Goal: Task Accomplishment & Management: Manage account settings

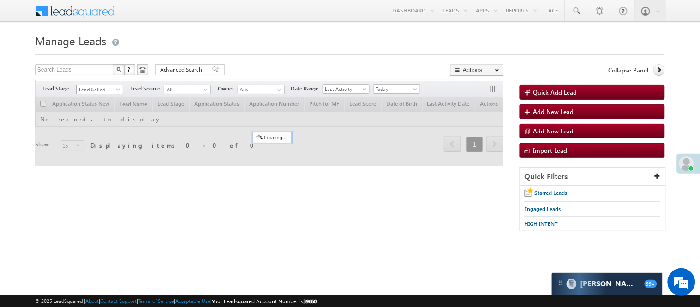
click at [104, 85] on span "Lead Called" at bounding box center [99, 89] width 44 height 8
click at [98, 154] on div at bounding box center [269, 131] width 468 height 69
click at [104, 89] on span "Lead Called" at bounding box center [99, 89] width 44 height 8
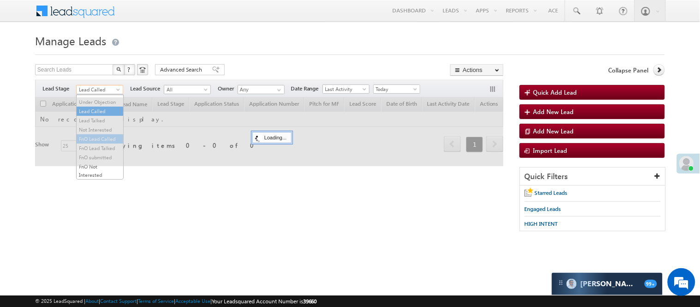
click at [95, 143] on link "FnO Lead Called" at bounding box center [100, 139] width 47 height 8
click at [102, 88] on span "FnO Lead Called" at bounding box center [99, 89] width 44 height 8
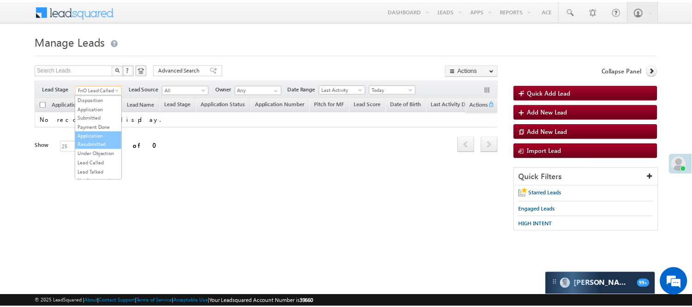
scroll to position [229, 0]
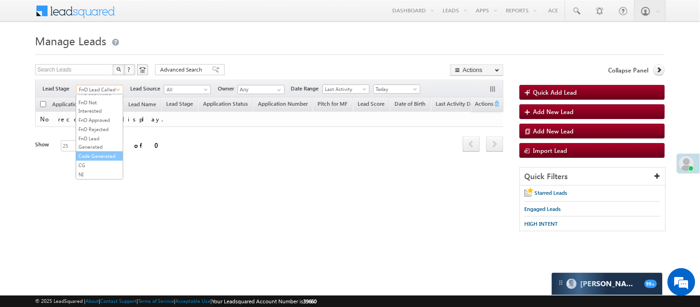
click at [95, 157] on link "Code Generated" at bounding box center [99, 156] width 47 height 8
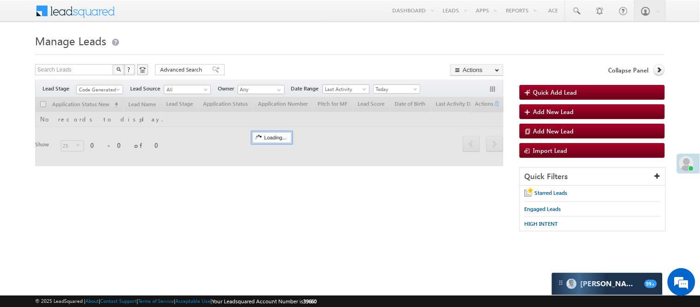
click at [236, 66] on div "Search Leads X ? 0 results found Advanced Search Advanced Search Advanced searc…" at bounding box center [269, 70] width 468 height 13
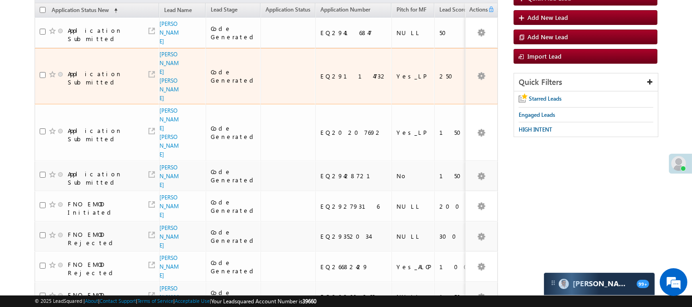
scroll to position [0, 0]
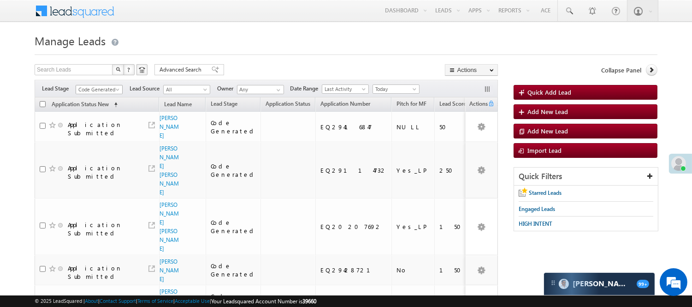
click at [97, 89] on span "Code Generated" at bounding box center [98, 89] width 44 height 8
click at [93, 109] on link "Lead Generated" at bounding box center [99, 109] width 47 height 8
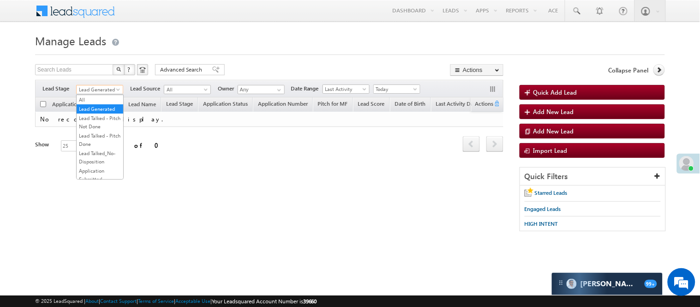
click at [103, 89] on span "Lead Generated" at bounding box center [99, 89] width 44 height 8
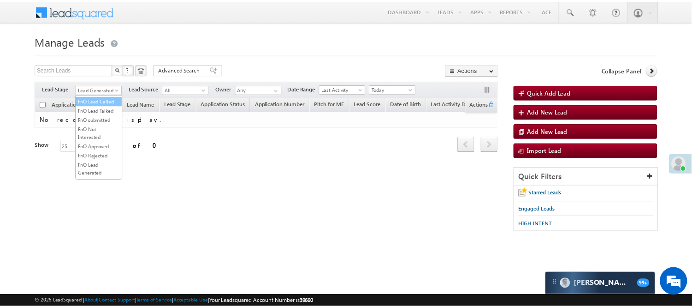
scroll to position [154, 0]
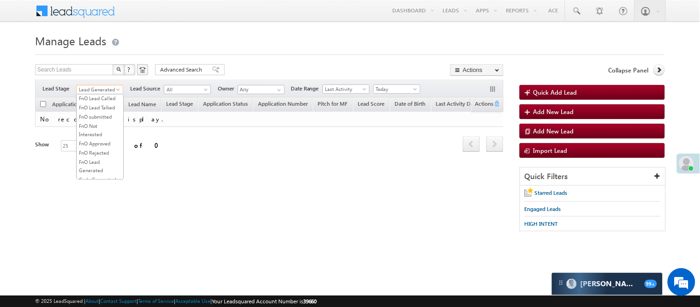
click at [98, 75] on link "Lead Called" at bounding box center [100, 70] width 47 height 8
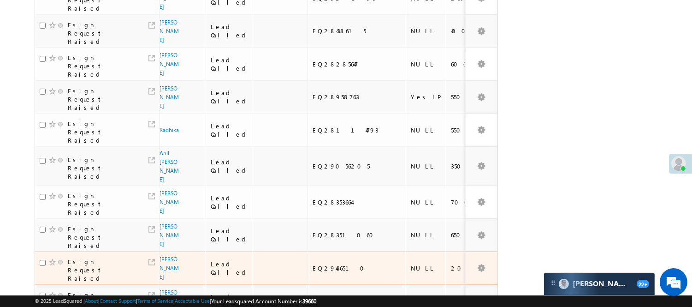
scroll to position [615, 0]
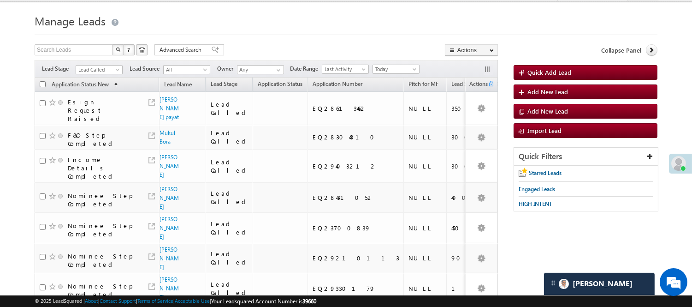
scroll to position [0, 0]
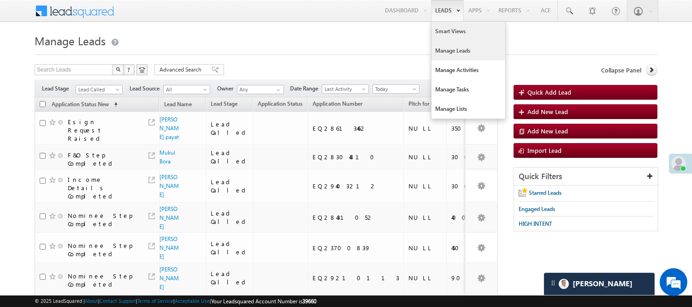
click at [441, 29] on link "Smart Views" at bounding box center [469, 31] width 74 height 19
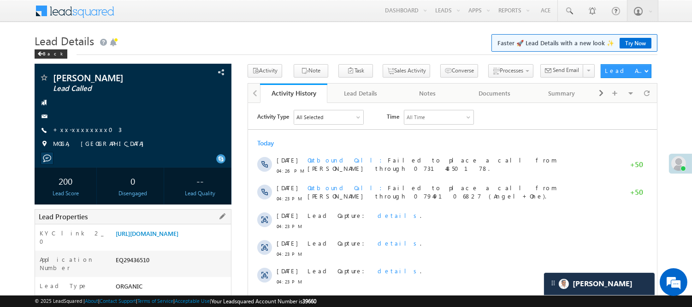
click at [137, 268] on div "EQ29436510" at bounding box center [172, 261] width 118 height 13
click at [136, 267] on div "EQ29436510" at bounding box center [172, 261] width 118 height 13
copy div "EQ29436510"
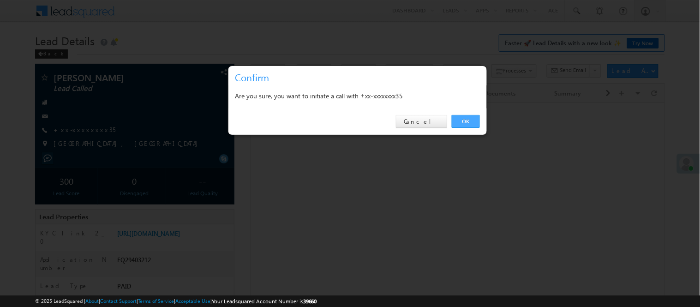
click at [461, 118] on link "OK" at bounding box center [466, 121] width 28 height 13
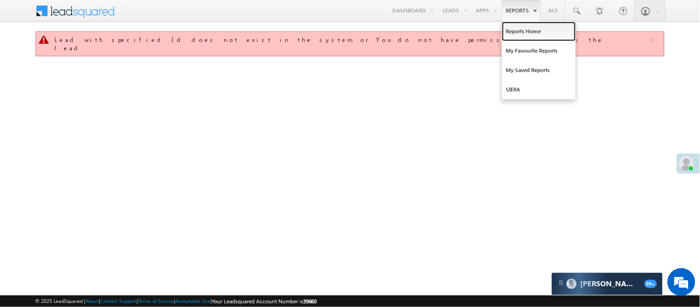
click at [511, 29] on link "Reports Home" at bounding box center [539, 31] width 74 height 19
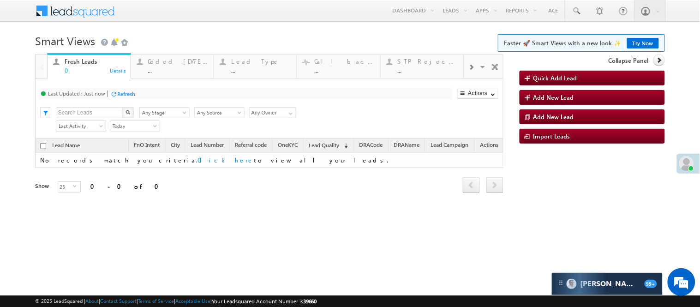
click at [639, 45] on link "Try Now" at bounding box center [643, 43] width 32 height 11
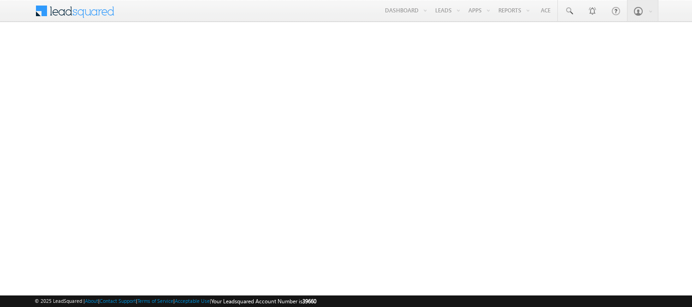
click at [0, 0] on link "Manage Leads" at bounding box center [0, 0] width 0 height 0
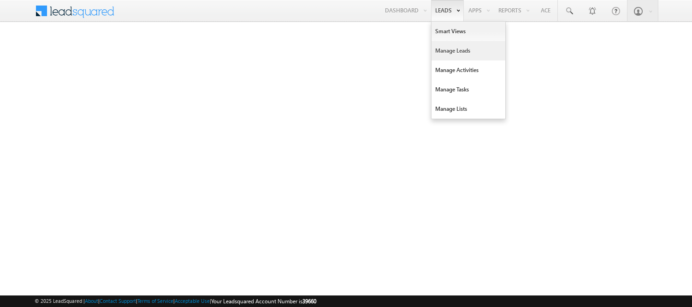
click at [453, 48] on link "Manage Leads" at bounding box center [469, 50] width 74 height 19
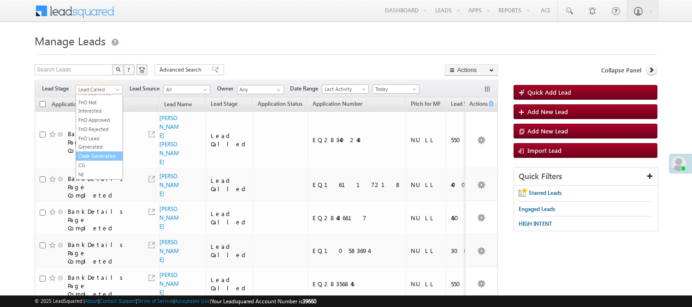
scroll to position [229, 0]
click at [92, 156] on link "Code Generated" at bounding box center [99, 156] width 47 height 8
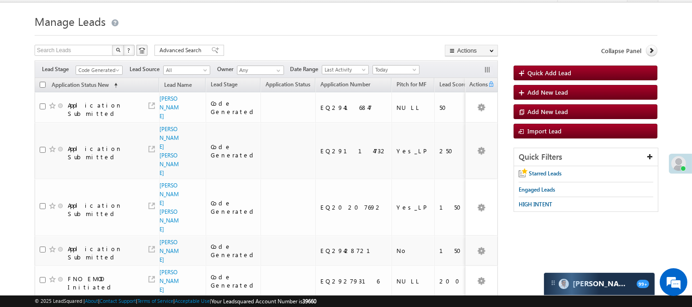
scroll to position [0, 0]
click at [114, 67] on span "Code Generated" at bounding box center [98, 70] width 44 height 8
click at [114, 69] on span "Code Generated" at bounding box center [98, 70] width 44 height 8
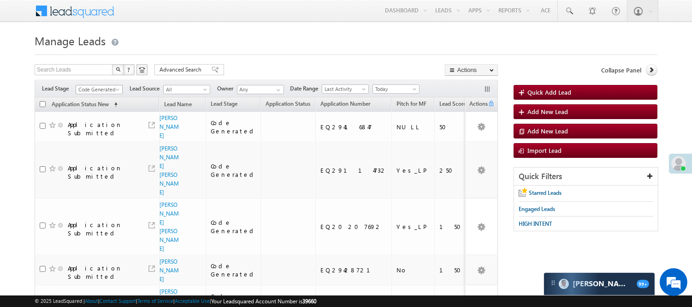
click at [109, 90] on span "Code Generated" at bounding box center [98, 89] width 44 height 8
click at [97, 113] on link "Lead Generated" at bounding box center [99, 109] width 47 height 8
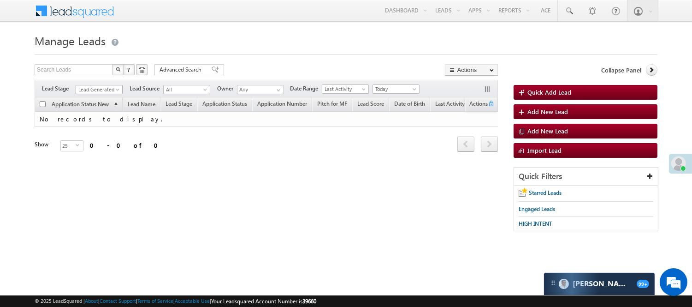
click at [99, 89] on span "Lead Generated" at bounding box center [98, 89] width 44 height 8
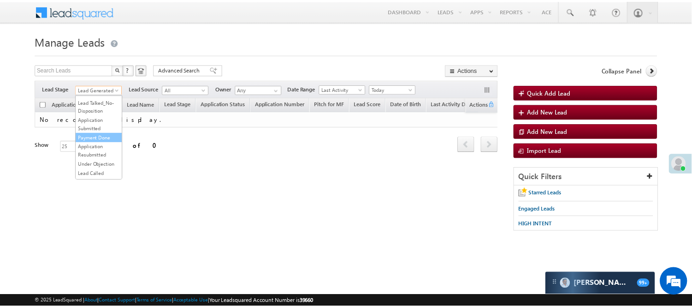
scroll to position [229, 0]
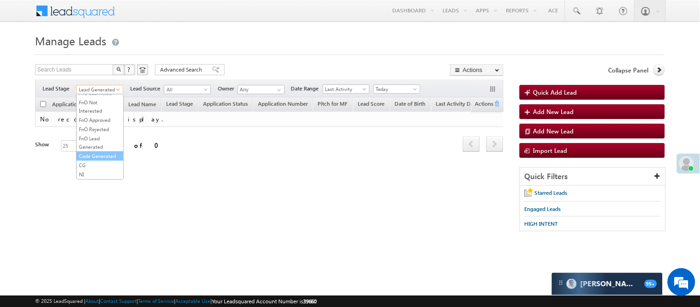
click at [88, 155] on link "Code Generated" at bounding box center [100, 156] width 47 height 8
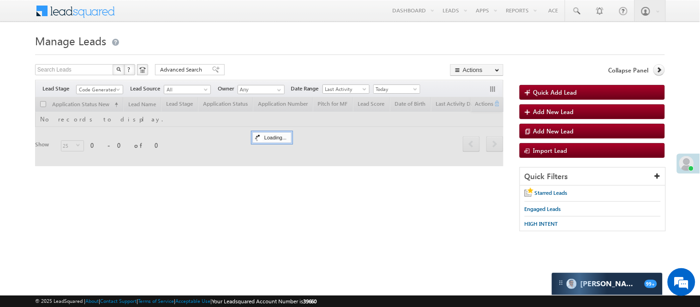
click at [310, 18] on div "Menu Nisha Anand Yadav Nisha .Yada v@ang elbro king. com Angel Broki" at bounding box center [350, 11] width 630 height 23
click at [88, 92] on span "Code Generated" at bounding box center [99, 89] width 44 height 8
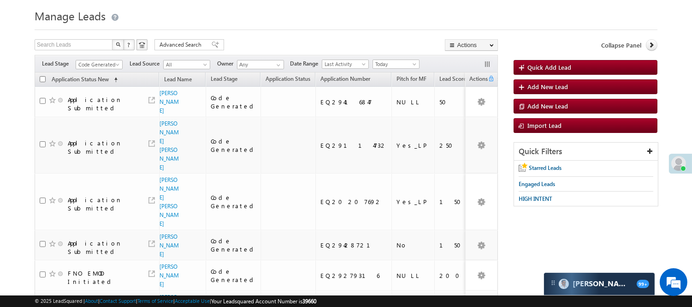
scroll to position [0, 0]
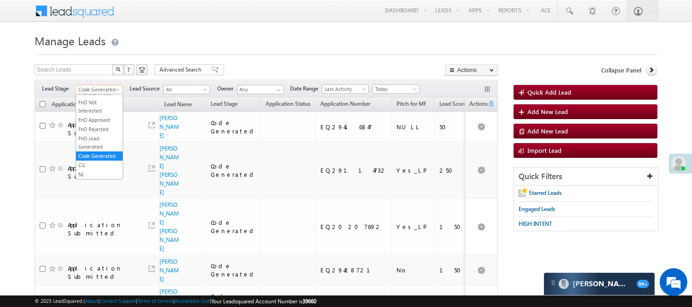
click at [98, 89] on span "Code Generated" at bounding box center [98, 89] width 44 height 8
click at [93, 112] on link "Lead Generated" at bounding box center [99, 109] width 47 height 8
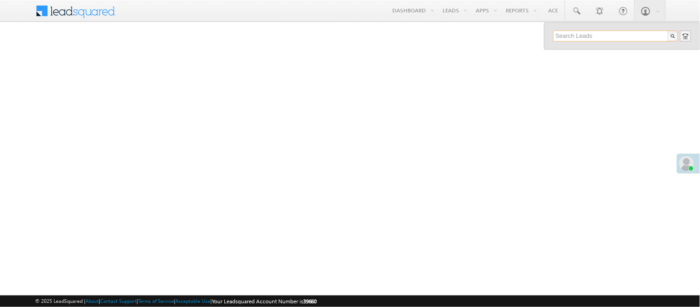
click at [606, 35] on input "text" at bounding box center [615, 35] width 125 height 11
paste input "7300675404"
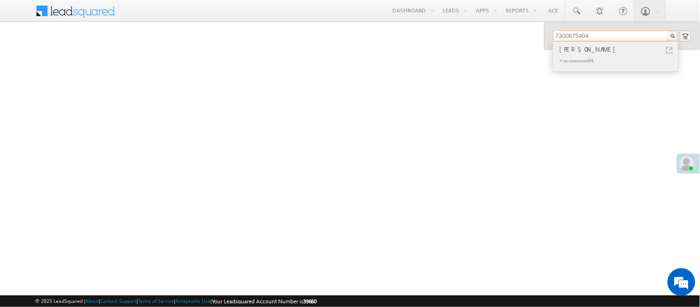
type input "7300675404"
click at [595, 57] on div "+xx-xxxxxxxx04" at bounding box center [620, 59] width 124 height 11
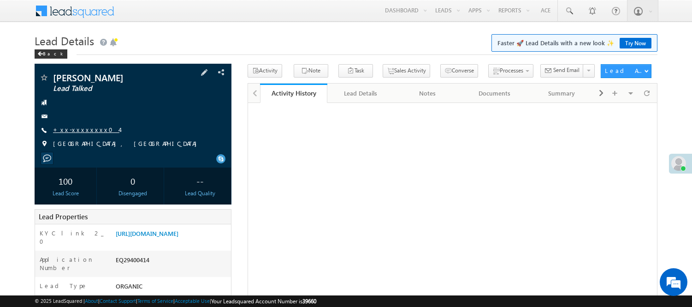
click at [80, 129] on link "+xx-xxxxxxxx04" at bounding box center [86, 129] width 66 height 8
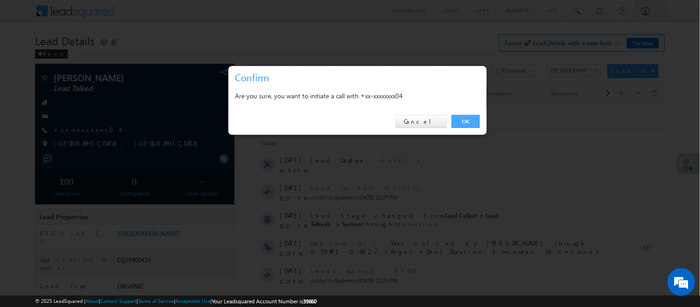
click at [458, 120] on link "OK" at bounding box center [466, 121] width 28 height 13
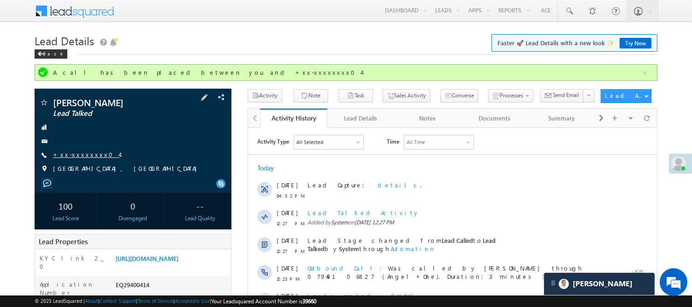
click at [79, 151] on link "+xx-xxxxxxxx04" at bounding box center [86, 154] width 66 height 8
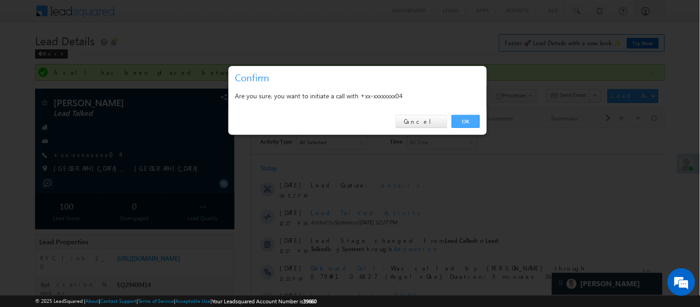
click at [464, 124] on link "OK" at bounding box center [466, 121] width 28 height 13
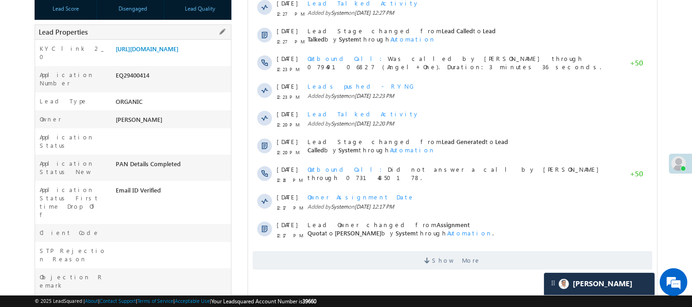
scroll to position [205, 0]
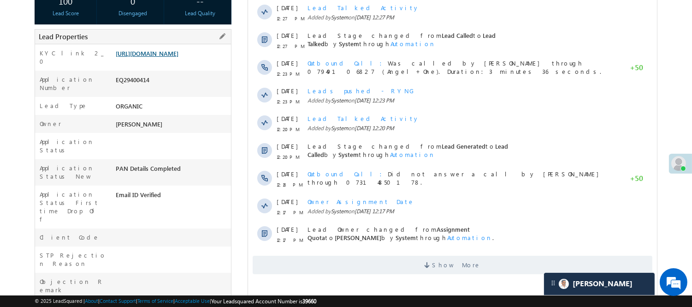
click at [176, 57] on link "https://angelbroking1-pk3em7sa.customui-test.leadsquared.com?leadId=5a9a1167-ee…" at bounding box center [147, 53] width 63 height 8
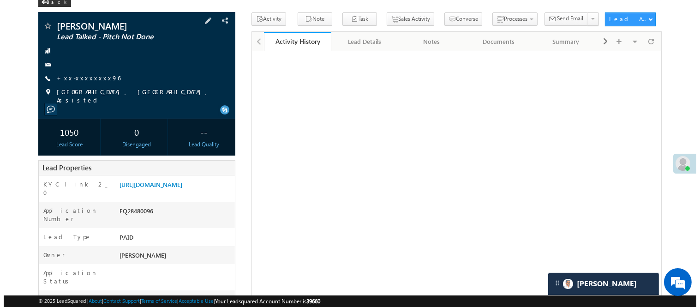
scroll to position [52, 0]
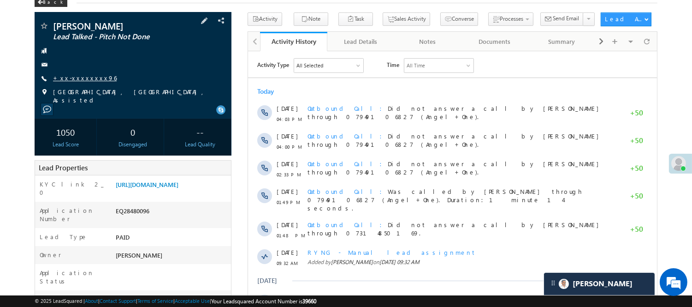
click at [86, 79] on link "+xx-xxxxxxxx96" at bounding box center [85, 78] width 64 height 8
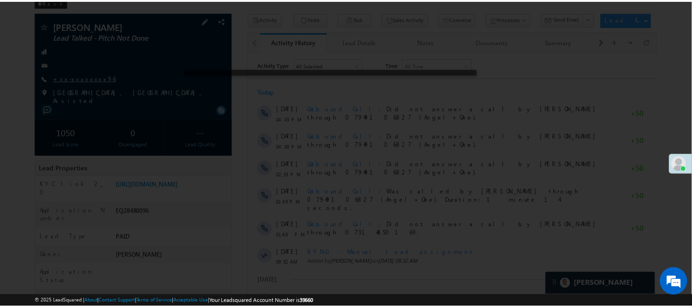
scroll to position [0, 0]
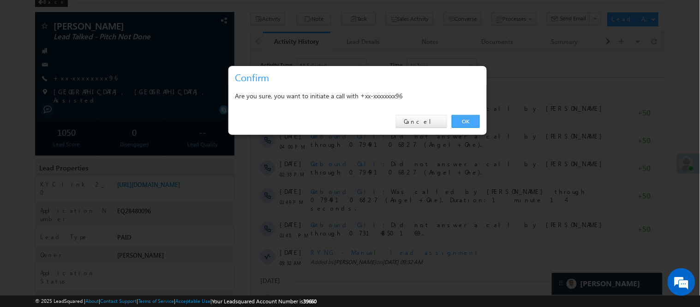
click at [467, 119] on link "OK" at bounding box center [466, 121] width 28 height 13
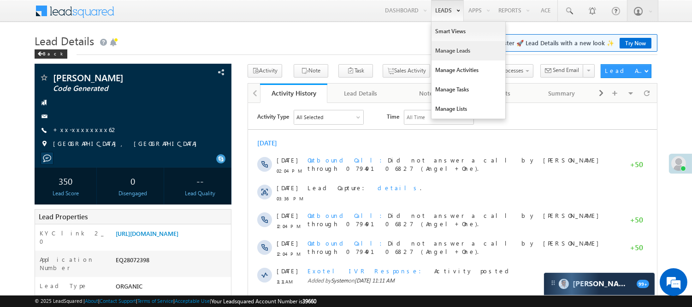
click at [452, 45] on link "Manage Leads" at bounding box center [469, 50] width 74 height 19
click at [452, 48] on link "Manage Leads" at bounding box center [469, 50] width 74 height 19
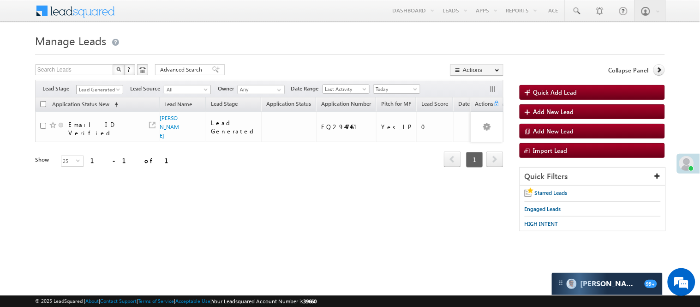
click at [97, 90] on span "Lead Generated" at bounding box center [99, 89] width 44 height 8
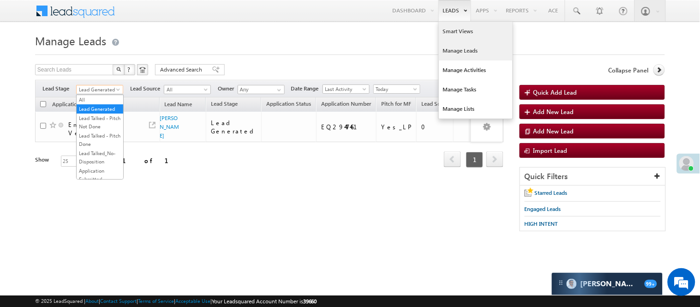
click at [451, 31] on link "Smart Views" at bounding box center [476, 31] width 74 height 19
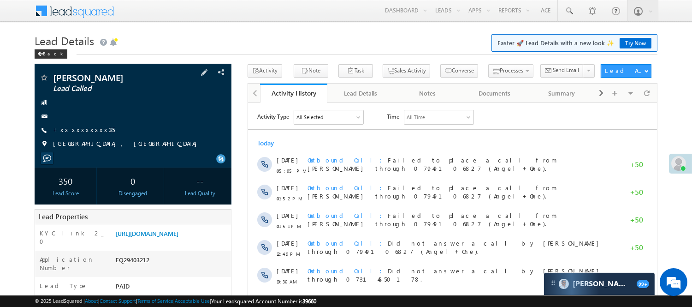
click at [81, 134] on span "+xx-xxxxxxxx35" at bounding box center [84, 129] width 62 height 9
click at [80, 129] on link "+xx-xxxxxxxx35" at bounding box center [84, 129] width 62 height 8
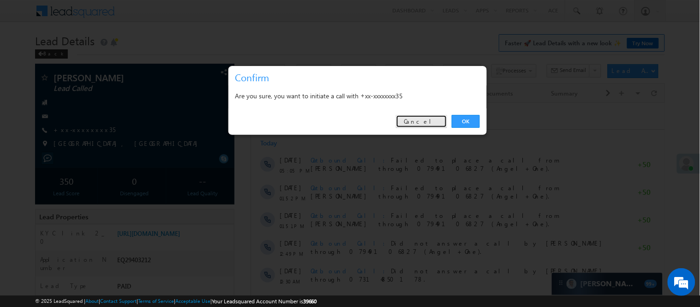
click at [431, 122] on link "Cancel" at bounding box center [421, 121] width 51 height 13
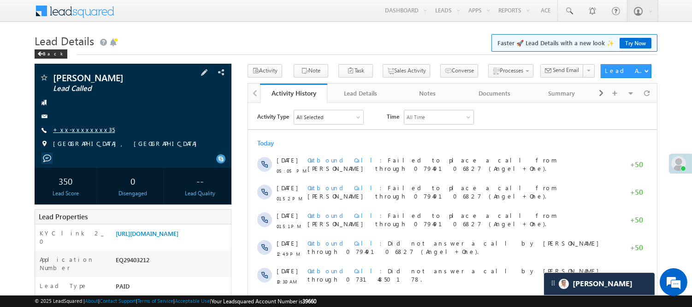
click at [78, 133] on link "+xx-xxxxxxxx35" at bounding box center [84, 129] width 62 height 8
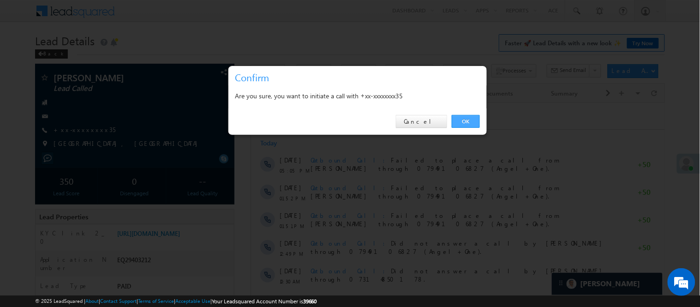
click at [471, 124] on link "OK" at bounding box center [466, 121] width 28 height 13
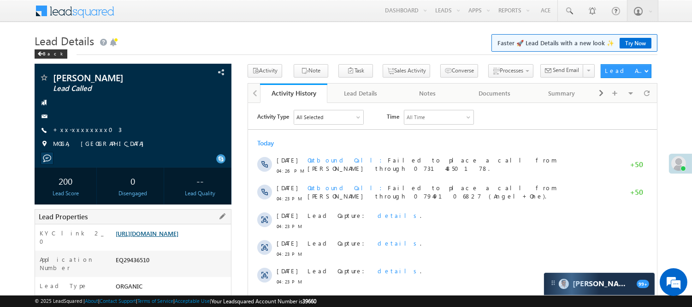
click at [160, 237] on link "https://angelbroking1-pk3em7sa.customui-test.leadsquared.com?leadId=db3644d1-2f…" at bounding box center [147, 233] width 63 height 8
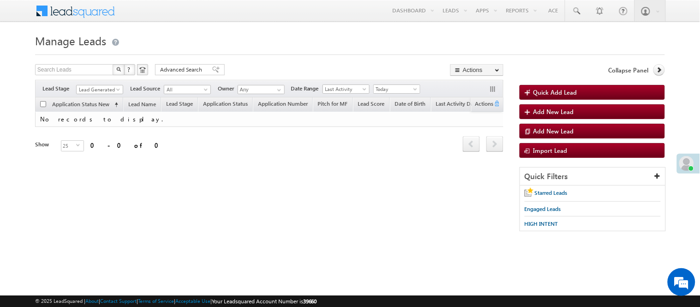
click at [105, 85] on link "Lead Generated" at bounding box center [99, 89] width 47 height 9
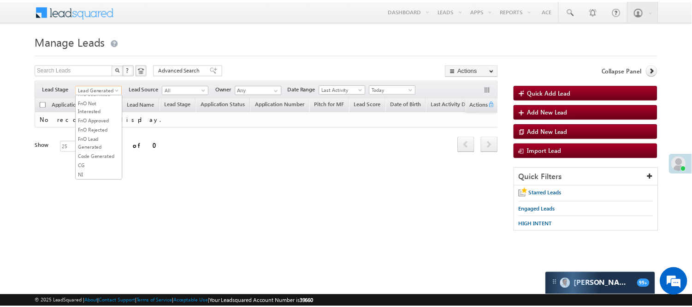
scroll to position [229, 0]
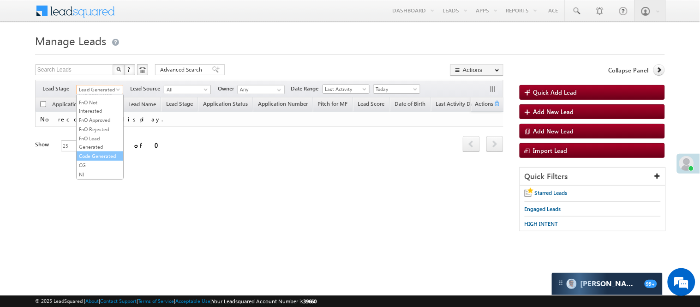
click at [93, 154] on link "Code Generated" at bounding box center [100, 156] width 47 height 8
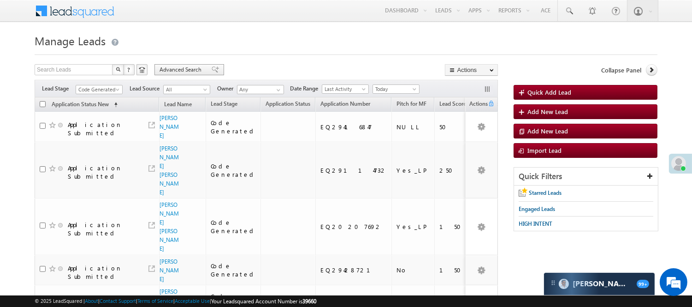
scroll to position [0, 0]
click at [99, 91] on span "Code Generated" at bounding box center [98, 89] width 44 height 8
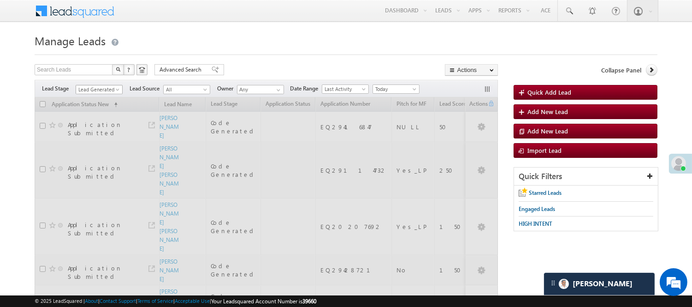
click at [99, 90] on span "Lead Generated" at bounding box center [98, 89] width 44 height 8
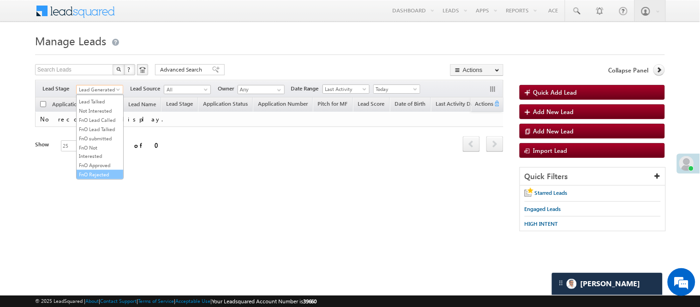
scroll to position [205, 0]
drag, startPoint x: 103, startPoint y: 151, endPoint x: 98, endPoint y: 170, distance: 19.1
click at [98, 170] on ul "All Lead Generated Lead Talked - Pitch Not Done Lead Talked - Pitch Done Lead T…" at bounding box center [100, 137] width 48 height 85
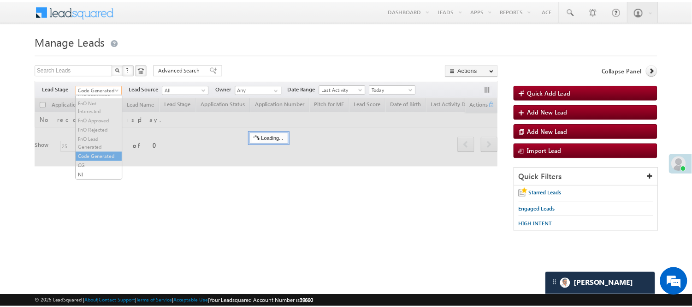
scroll to position [210, 0]
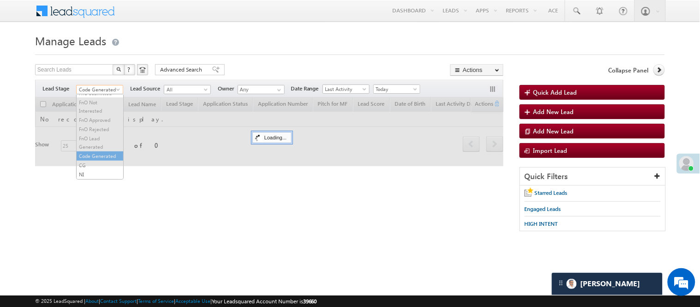
click at [106, 87] on span "Code Generated" at bounding box center [99, 89] width 44 height 8
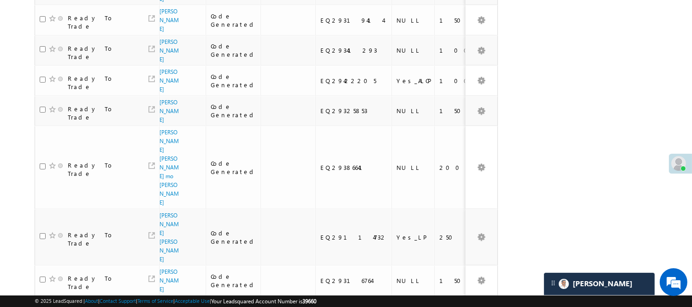
scroll to position [19, 0]
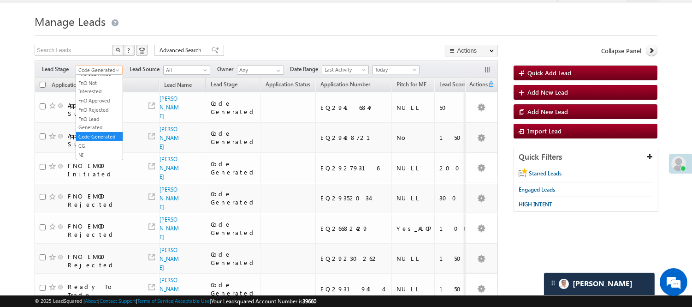
click at [102, 71] on span "Code Generated" at bounding box center [98, 70] width 44 height 8
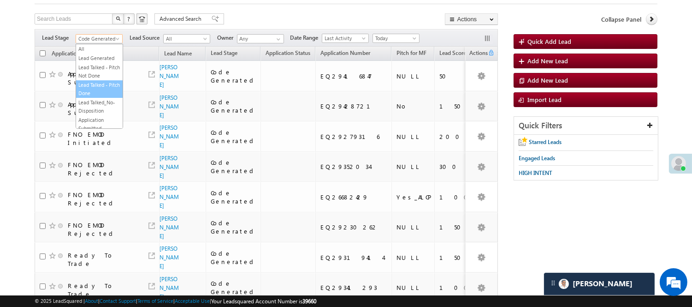
scroll to position [51, 0]
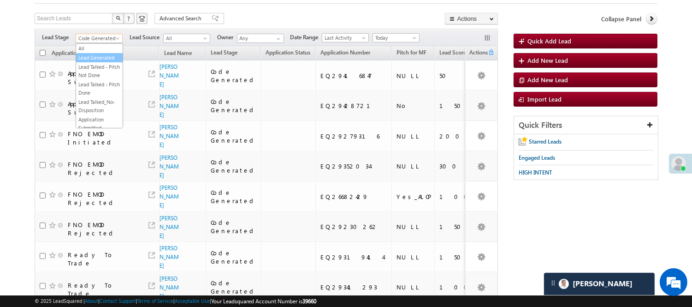
click at [97, 60] on link "Lead Generated" at bounding box center [99, 58] width 47 height 8
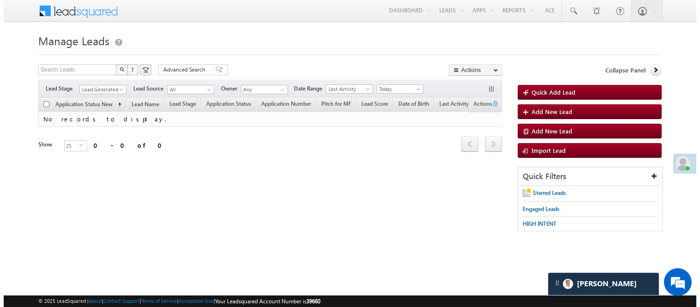
scroll to position [0, 0]
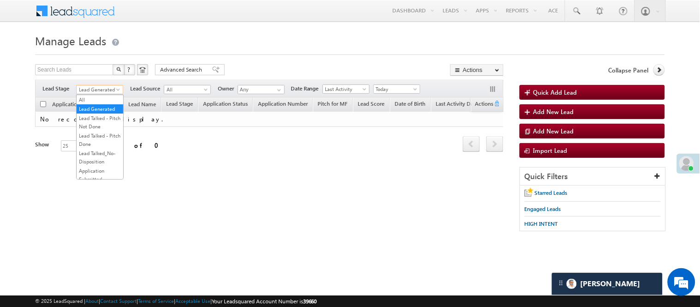
click at [109, 88] on span "Lead Generated" at bounding box center [99, 89] width 44 height 8
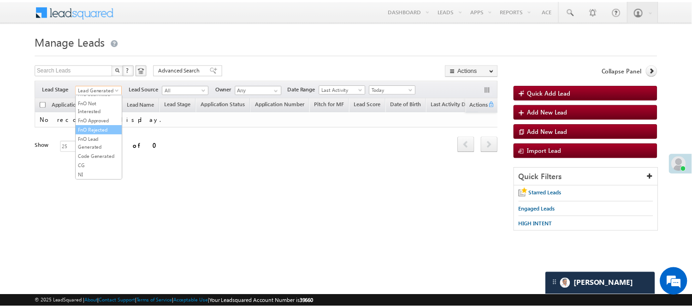
scroll to position [229, 0]
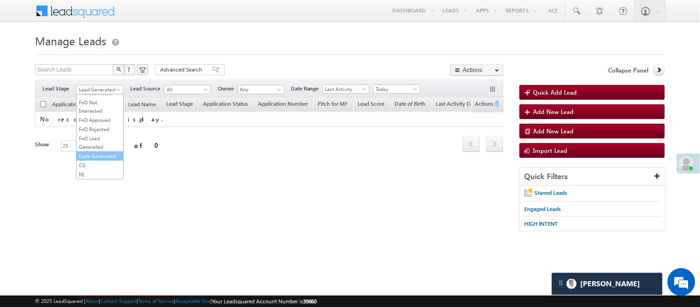
click at [97, 154] on link "Code Generated" at bounding box center [100, 156] width 47 height 8
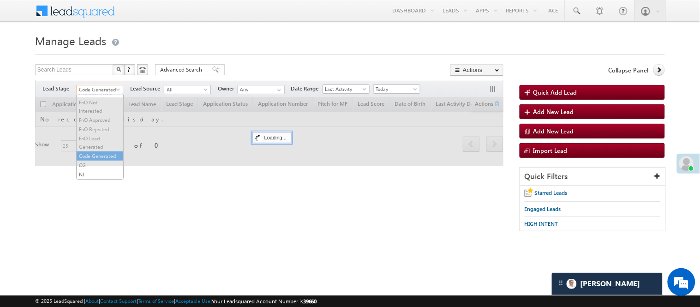
click at [112, 89] on span "Code Generated" at bounding box center [99, 89] width 44 height 8
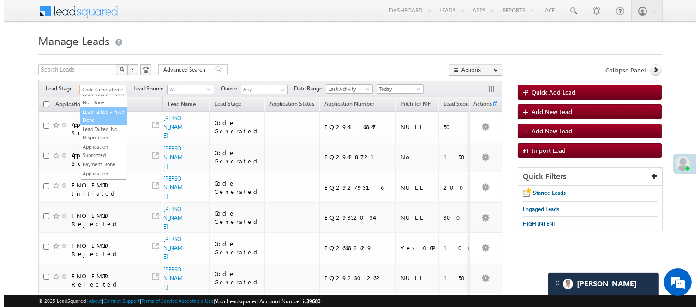
scroll to position [0, 0]
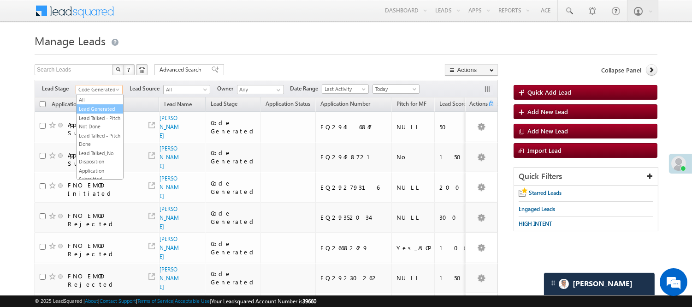
click at [97, 113] on link "Lead Generated" at bounding box center [100, 109] width 47 height 8
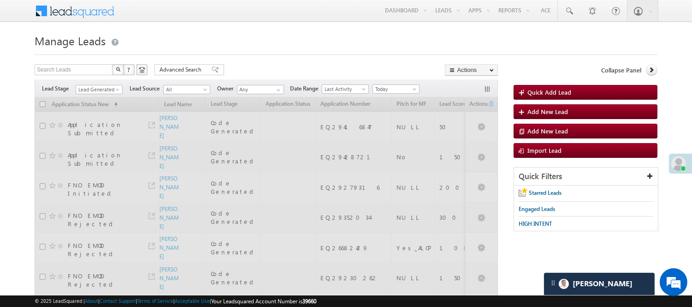
click at [279, 68] on div "Search Leads X ? 19 results found Advanced Search Advanced Search Advanced sear…" at bounding box center [267, 70] width 464 height 13
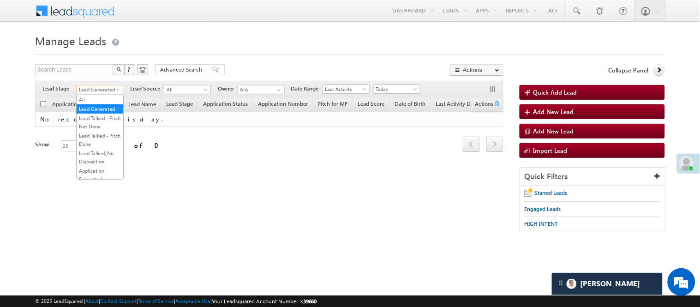
click at [104, 90] on span "Lead Generated" at bounding box center [99, 89] width 44 height 8
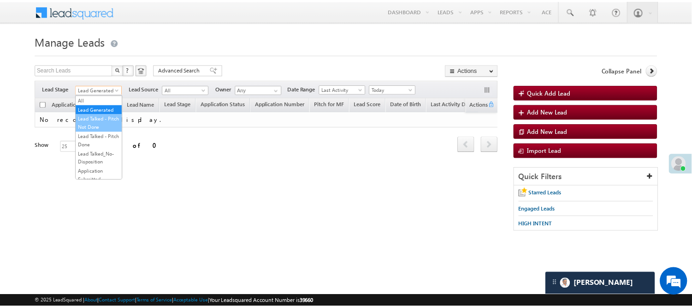
scroll to position [154, 0]
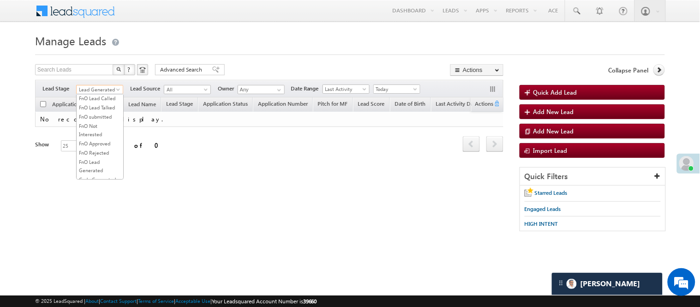
click at [95, 84] on link "Lead Talked" at bounding box center [100, 80] width 47 height 8
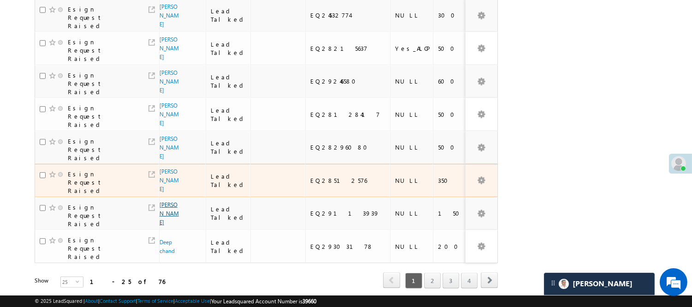
scroll to position [649, 0]
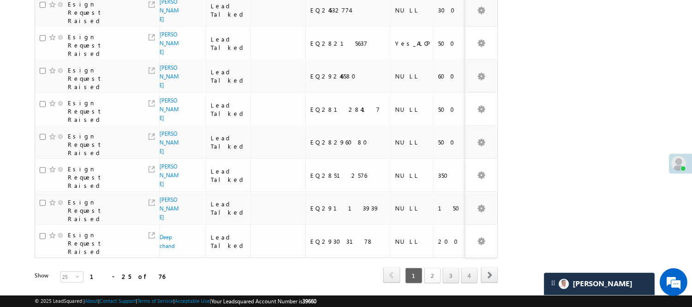
click at [430, 268] on link "2" at bounding box center [432, 276] width 17 height 16
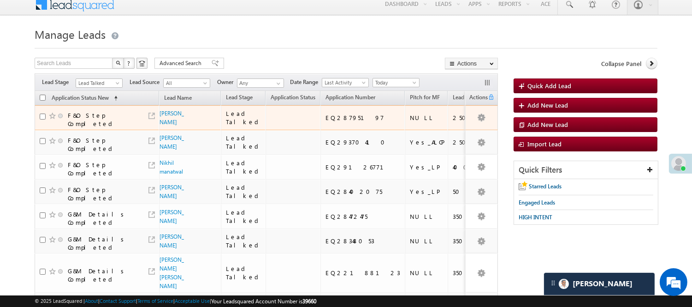
scroll to position [0, 0]
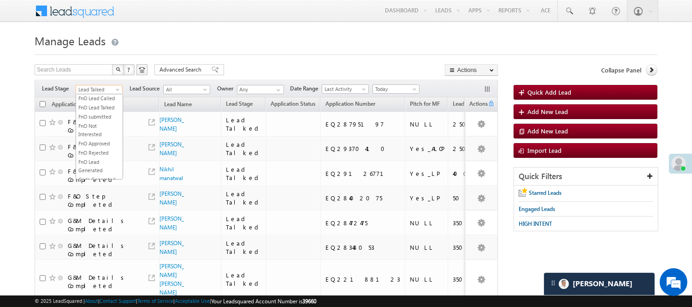
click at [104, 88] on span "Lead Talked" at bounding box center [98, 89] width 44 height 8
click at [91, 113] on link "Lead Generated" at bounding box center [99, 109] width 47 height 8
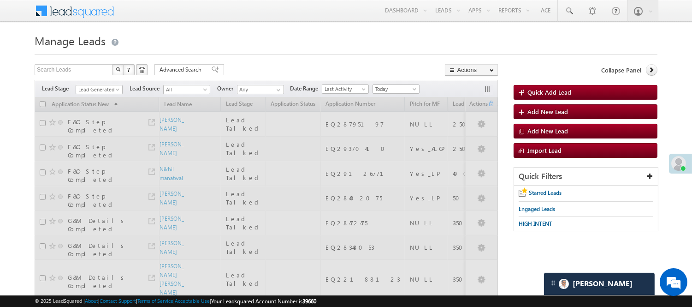
click at [223, 53] on div at bounding box center [346, 52] width 623 height 6
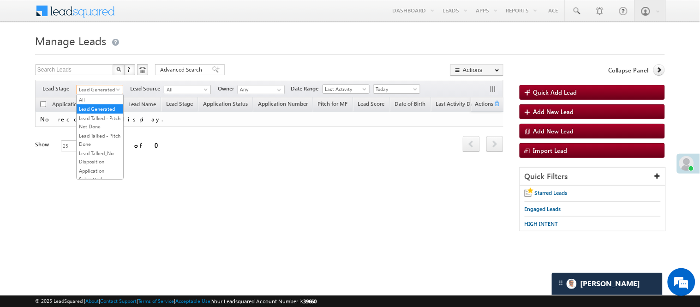
click at [86, 91] on span "Lead Generated" at bounding box center [99, 89] width 44 height 8
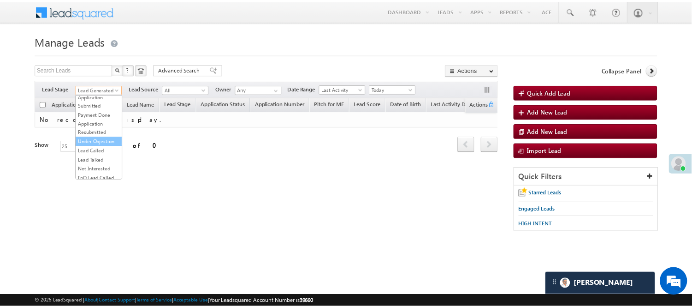
scroll to position [102, 0]
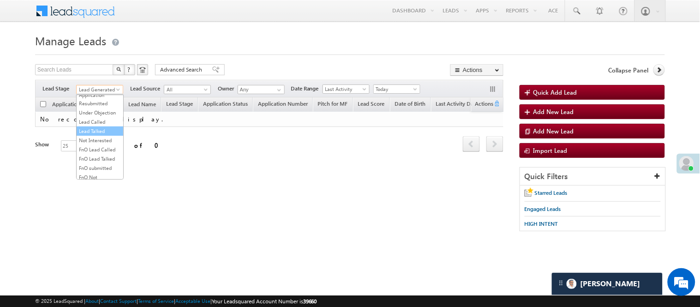
click at [90, 126] on link "Lead Called" at bounding box center [100, 122] width 47 height 8
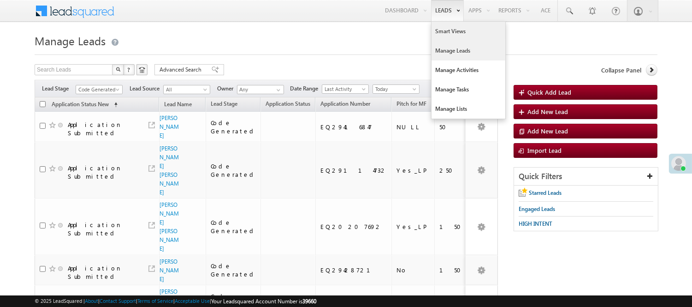
click at [445, 34] on link "Smart Views" at bounding box center [469, 31] width 74 height 19
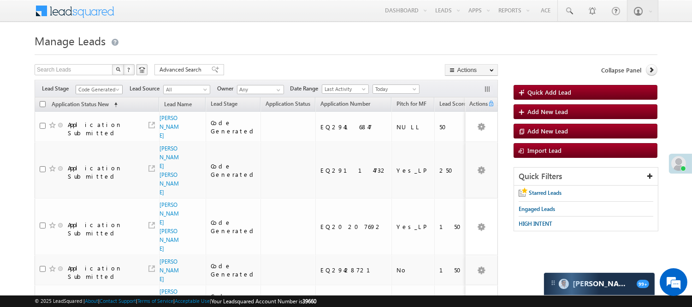
click at [95, 89] on span "Code Generated" at bounding box center [98, 89] width 44 height 8
click at [94, 113] on link "Lead Generated" at bounding box center [99, 109] width 47 height 8
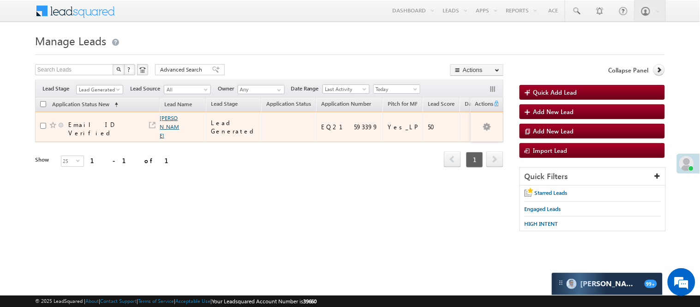
click at [173, 121] on link "Lakhani Rajesh" at bounding box center [169, 126] width 19 height 24
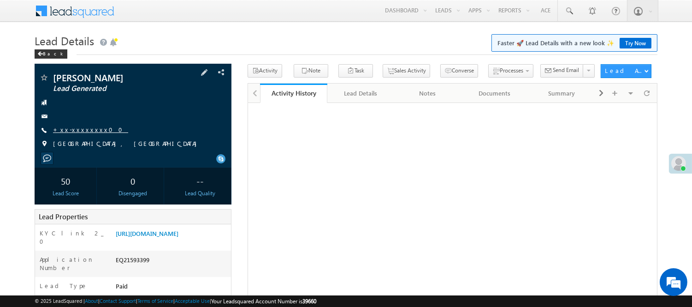
click at [70, 127] on link "+xx-xxxxxxxx00" at bounding box center [90, 129] width 75 height 8
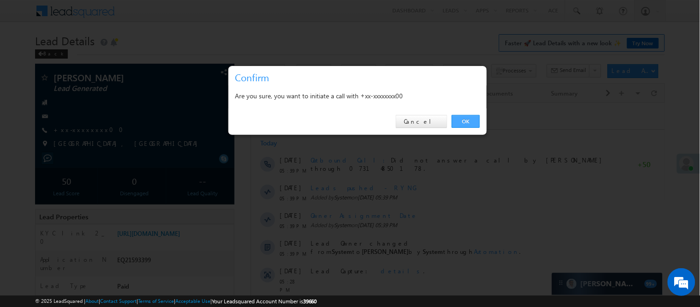
click at [458, 122] on link "OK" at bounding box center [466, 121] width 28 height 13
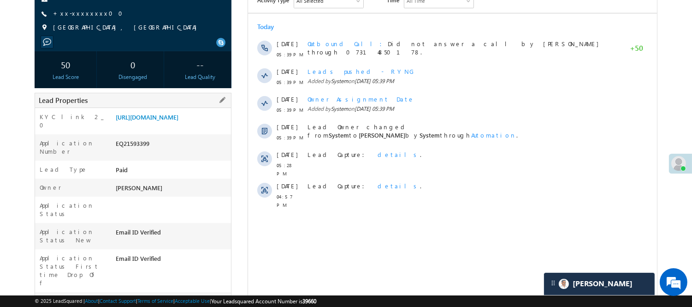
scroll to position [135, 0]
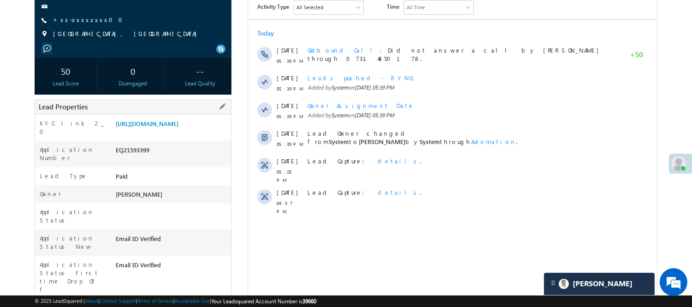
click at [132, 158] on div "EQ21593399" at bounding box center [172, 151] width 118 height 13
copy div "EQ21593399"
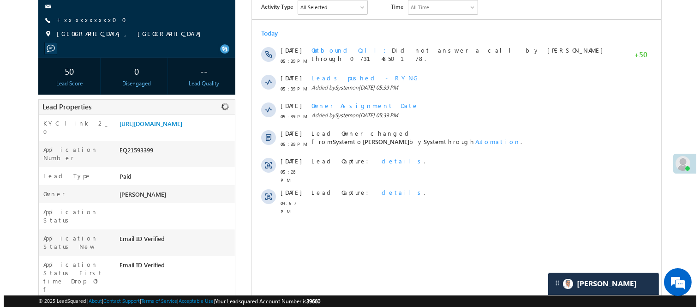
scroll to position [0, 0]
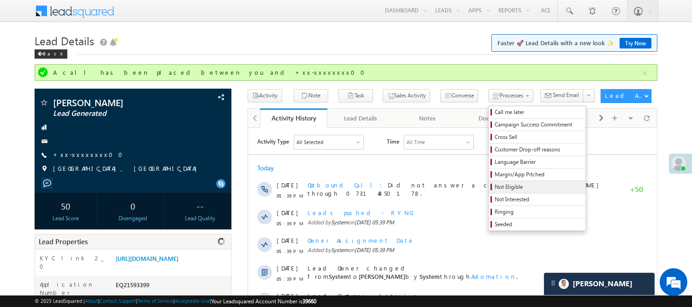
click at [495, 186] on span "Not Eligible" at bounding box center [539, 187] width 88 height 8
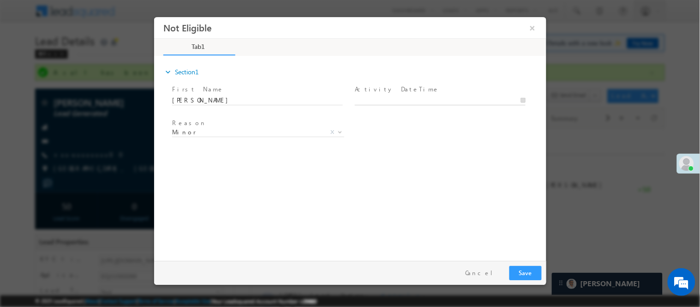
type input "09/23/25 5:43 PM"
click at [430, 98] on input "09/23/25 5:43 PM" at bounding box center [439, 99] width 171 height 9
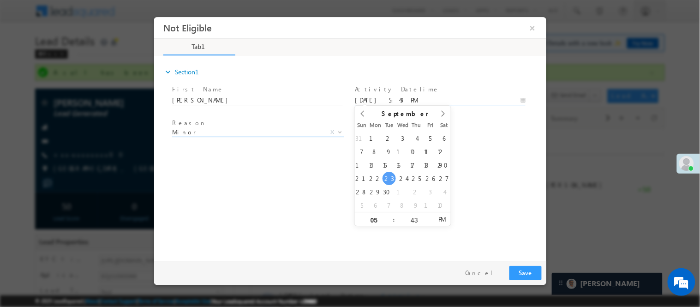
click at [203, 134] on span "Minor" at bounding box center [247, 131] width 150 height 8
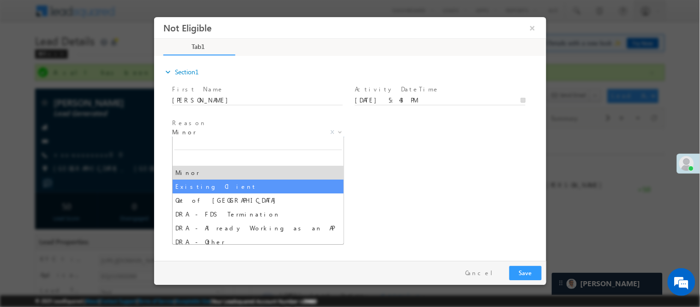
select select "Existing Client"
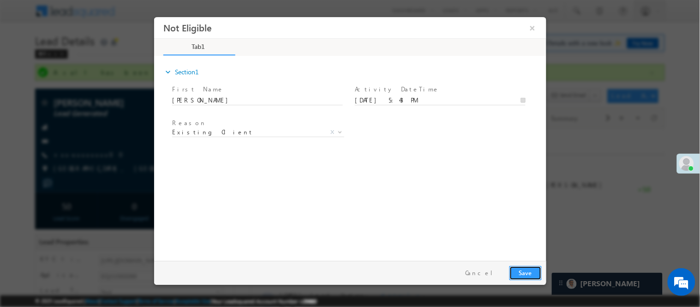
click at [525, 269] on button "Save" at bounding box center [525, 272] width 32 height 14
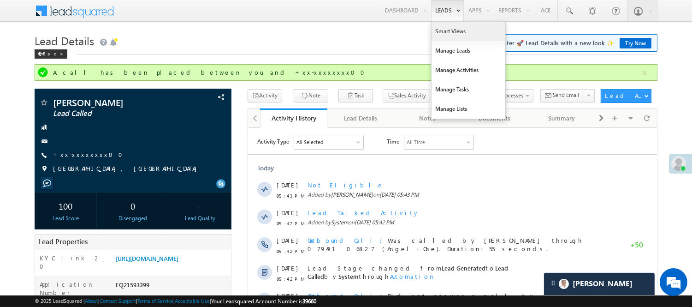
click at [451, 33] on link "Smart Views" at bounding box center [469, 31] width 74 height 19
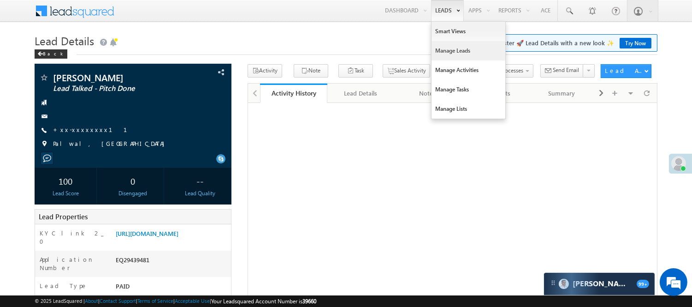
click at [449, 49] on link "Manage Leads" at bounding box center [469, 50] width 74 height 19
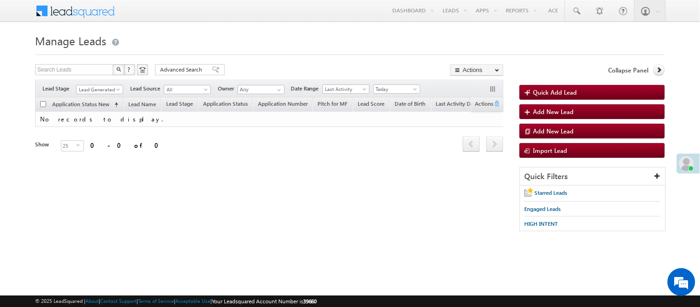
click at [105, 84] on span "Lead Generated" at bounding box center [99, 88] width 47 height 8
click at [105, 88] on span "Lead Generated" at bounding box center [99, 89] width 44 height 8
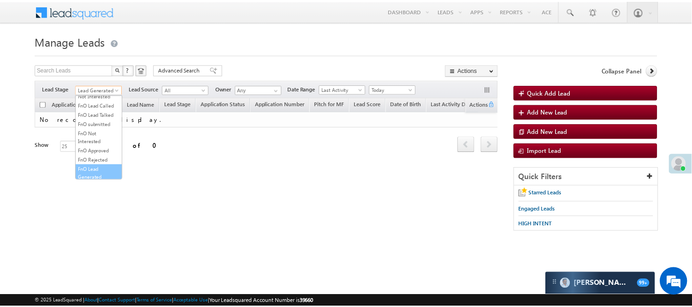
scroll to position [205, 0]
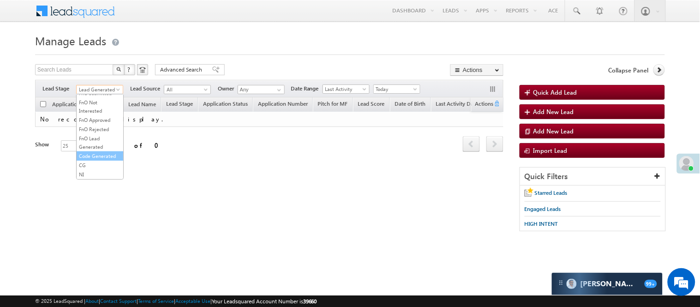
click at [99, 160] on link "Code Generated" at bounding box center [100, 156] width 47 height 8
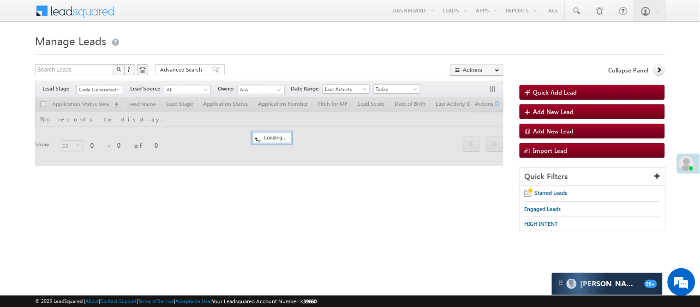
click at [257, 65] on div "Search Leads X ? 0 results found Advanced Search Advanced Search Advanced searc…" at bounding box center [269, 70] width 468 height 13
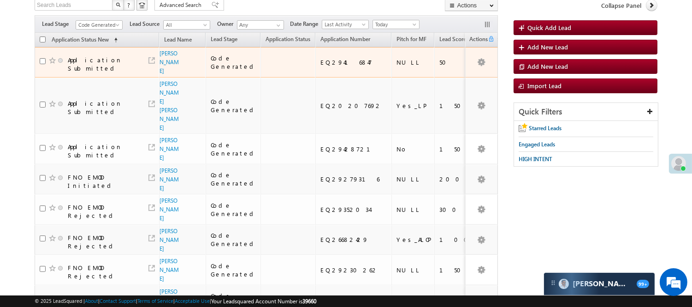
scroll to position [0, 0]
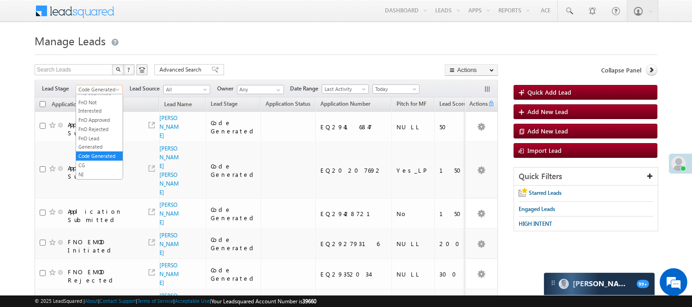
click at [102, 89] on span "Code Generated" at bounding box center [98, 89] width 44 height 8
click at [97, 121] on link "Lead Called" at bounding box center [99, 117] width 47 height 8
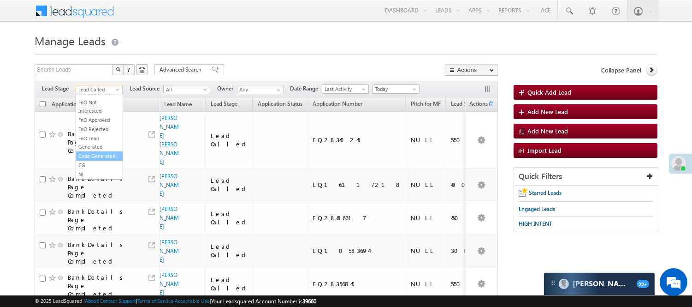
scroll to position [229, 0]
click at [93, 157] on link "Code Generated" at bounding box center [99, 156] width 47 height 8
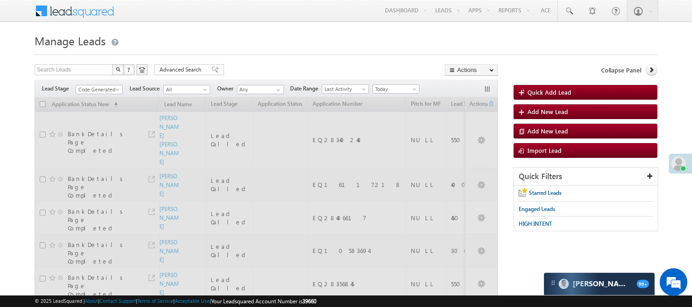
click at [262, 44] on h1 "Manage Leads" at bounding box center [346, 40] width 623 height 18
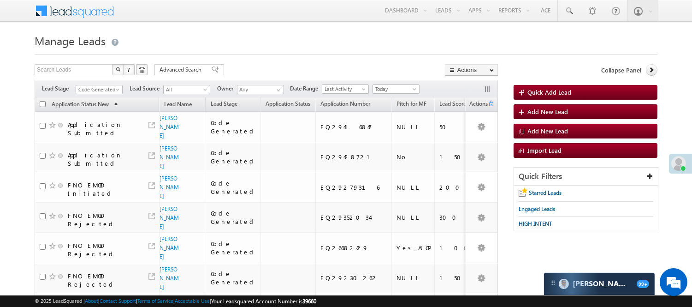
click at [102, 90] on span "Code Generated" at bounding box center [98, 89] width 44 height 8
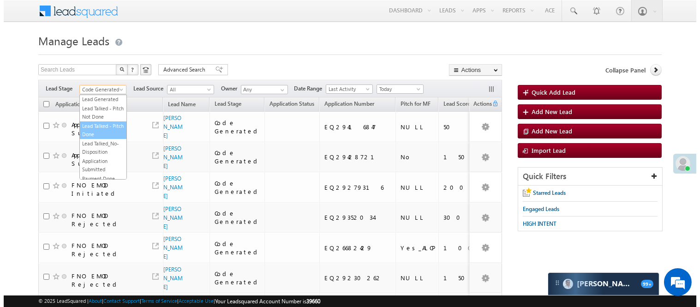
scroll to position [0, 0]
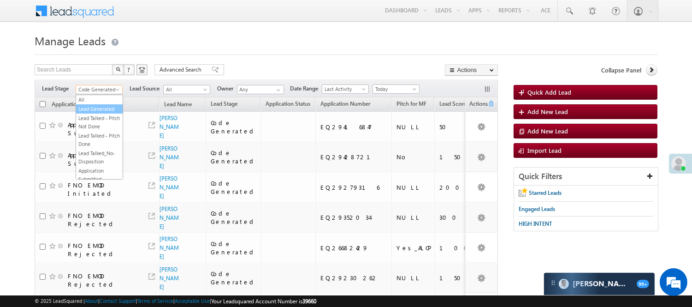
click at [88, 112] on link "Lead Generated" at bounding box center [99, 109] width 47 height 8
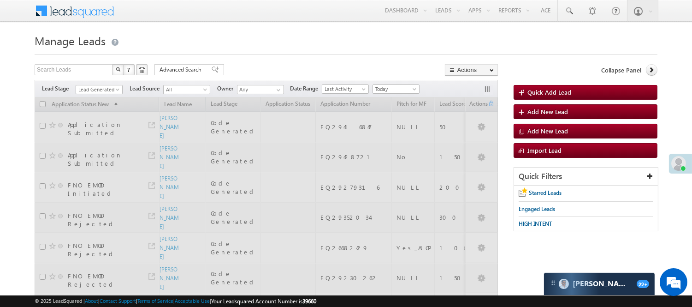
click at [280, 44] on h1 "Manage Leads" at bounding box center [346, 40] width 623 height 18
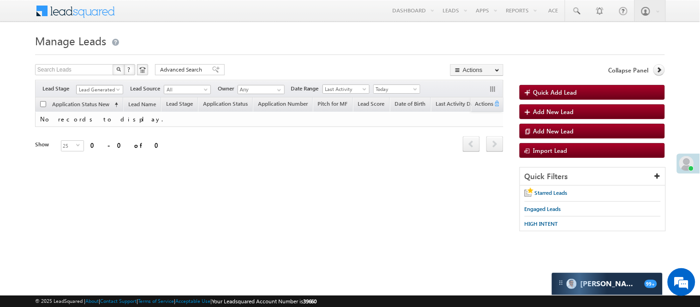
click at [89, 92] on span "Lead Generated" at bounding box center [99, 89] width 44 height 8
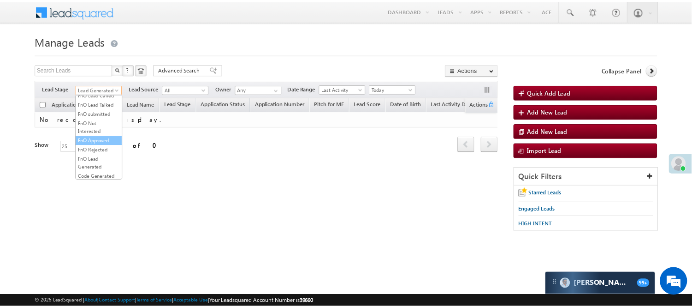
scroll to position [75, 0]
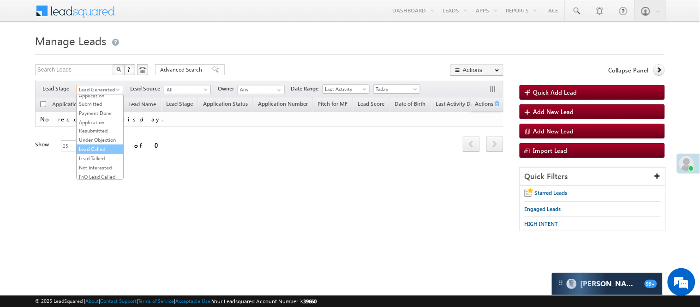
click at [98, 153] on link "Lead Called" at bounding box center [100, 149] width 47 height 8
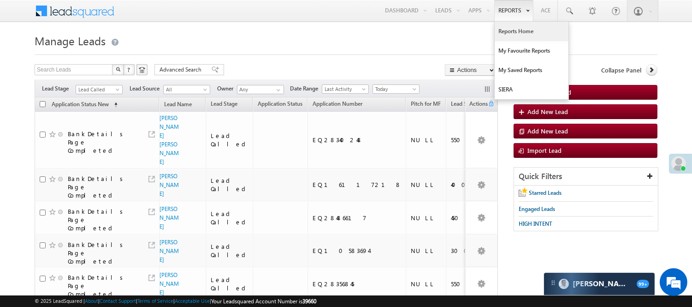
click at [527, 35] on link "Reports Home" at bounding box center [532, 31] width 74 height 19
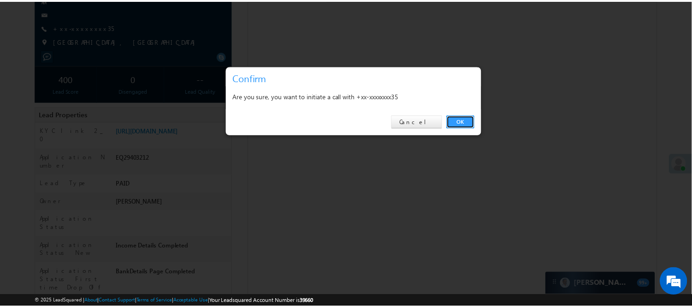
scroll to position [102, 0]
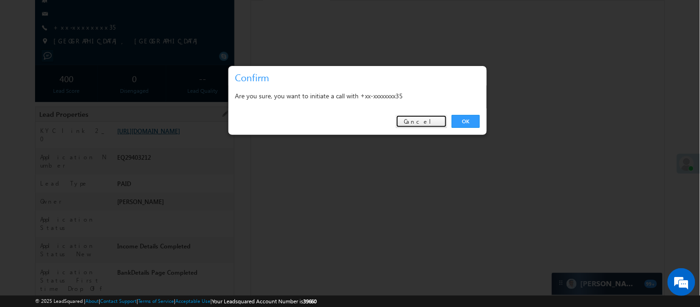
click at [427, 124] on link "Cancel" at bounding box center [421, 121] width 51 height 13
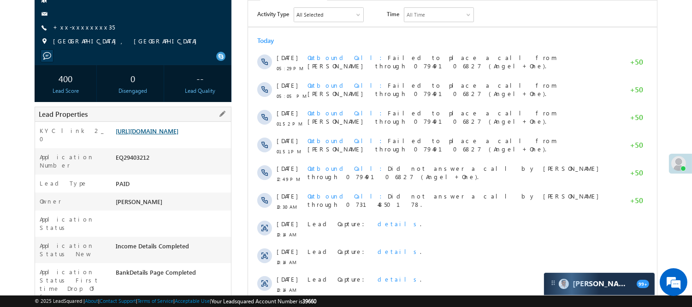
scroll to position [0, 0]
click at [179, 135] on link "[URL][DOMAIN_NAME]" at bounding box center [147, 131] width 63 height 8
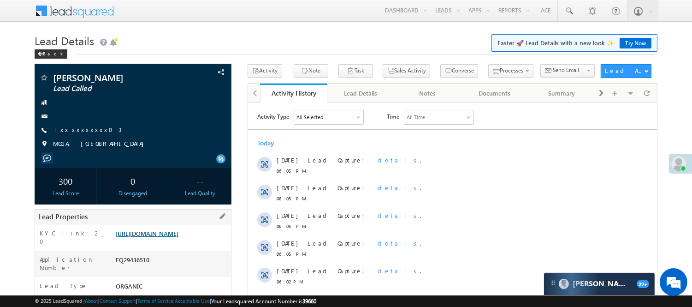
scroll to position [102, 0]
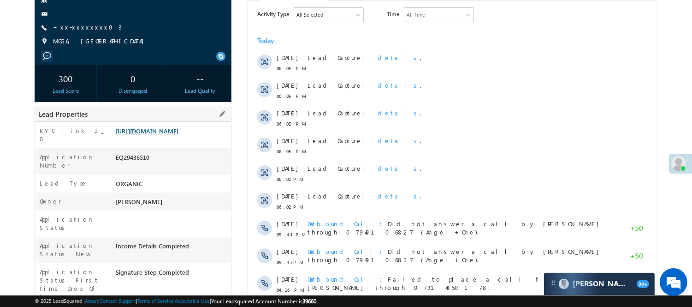
click at [154, 135] on link "https://angelbroking1-pk3em7sa.customui-test.leadsquared.com?leadId=db3644d1-2f…" at bounding box center [147, 131] width 63 height 8
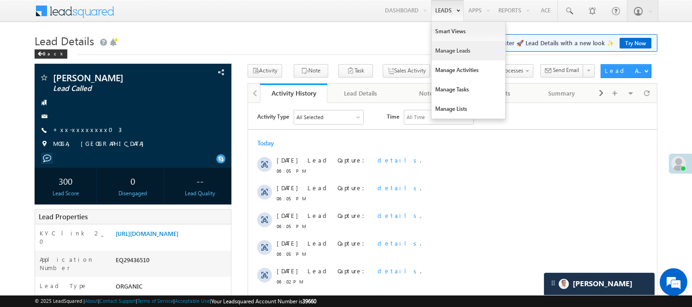
click at [465, 49] on link "Manage Leads" at bounding box center [469, 50] width 74 height 19
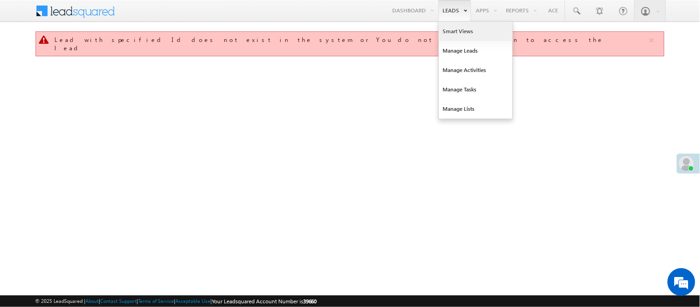
click at [459, 34] on link "Smart Views" at bounding box center [476, 31] width 74 height 19
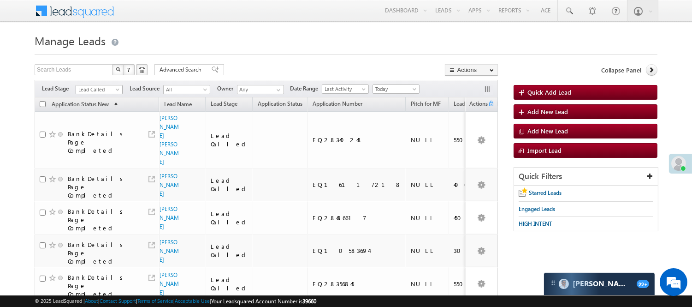
click at [94, 90] on span "Lead Called" at bounding box center [98, 89] width 44 height 8
click at [95, 154] on link "Code Generated" at bounding box center [99, 156] width 47 height 8
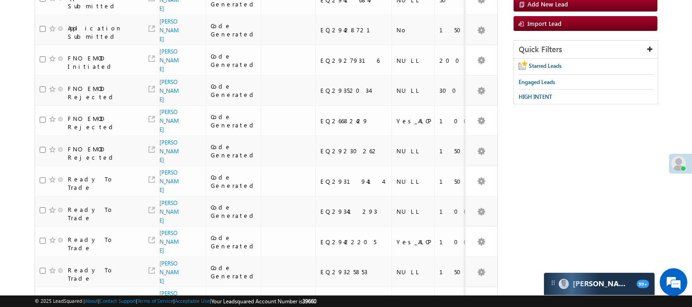
scroll to position [0, 0]
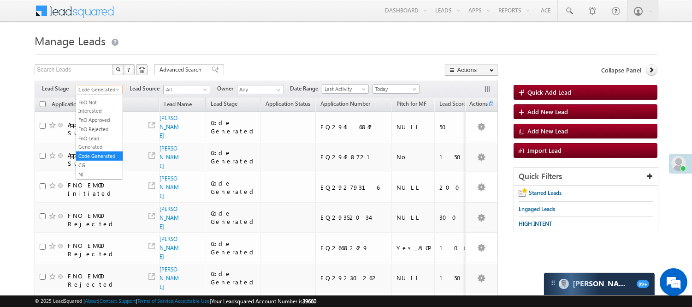
click at [96, 86] on span "Code Generated" at bounding box center [98, 89] width 44 height 8
click at [102, 113] on link "Lead Generated" at bounding box center [99, 109] width 47 height 8
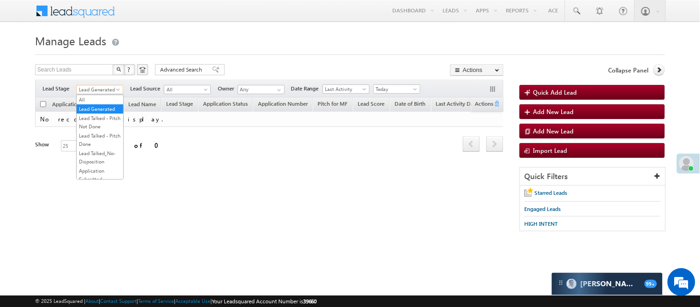
click at [108, 89] on span "Lead Generated" at bounding box center [99, 89] width 44 height 8
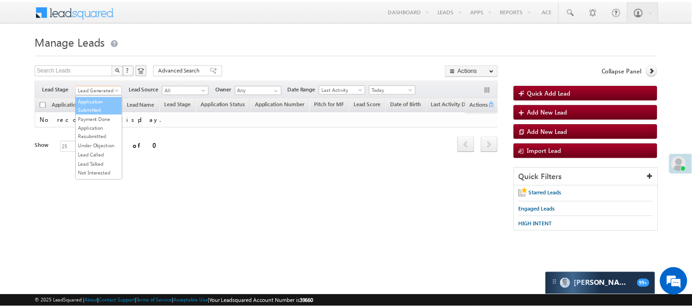
scroll to position [102, 0]
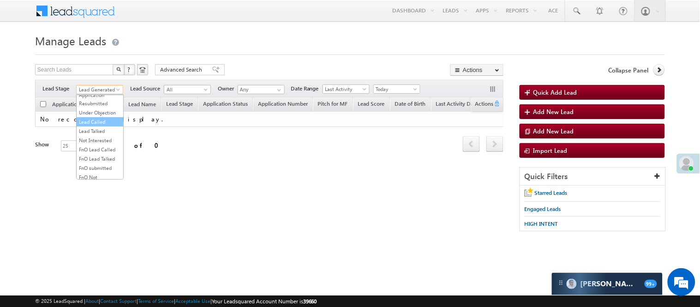
click at [103, 126] on link "Lead Called" at bounding box center [100, 122] width 47 height 8
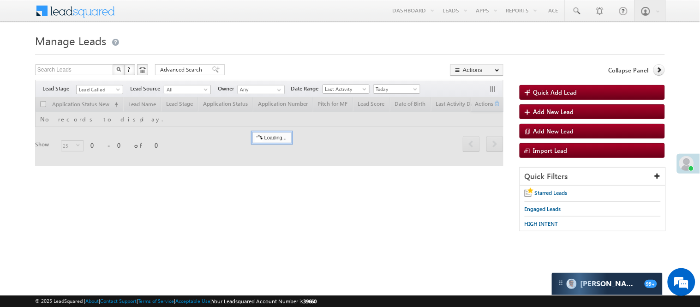
click at [284, 46] on h1 "Manage Leads" at bounding box center [350, 40] width 630 height 18
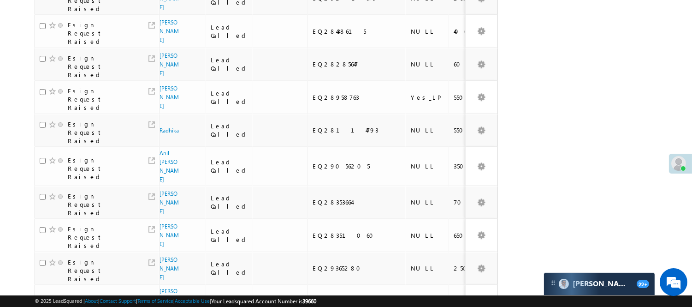
scroll to position [660, 0]
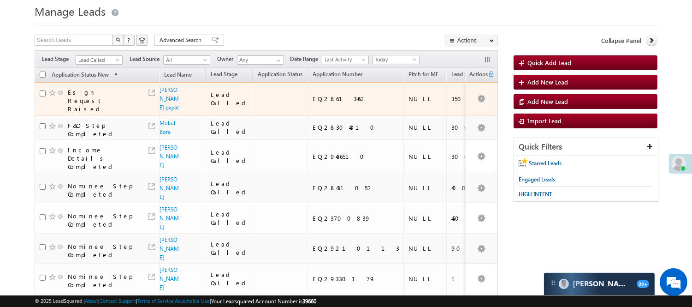
scroll to position [81, 0]
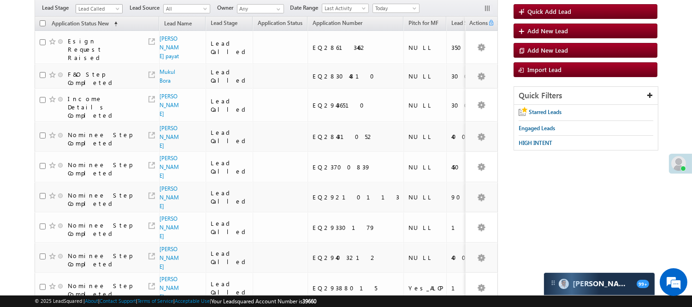
click at [116, 6] on link "Lead Called" at bounding box center [99, 8] width 47 height 9
click at [109, 54] on link "Lead Talked" at bounding box center [99, 50] width 47 height 8
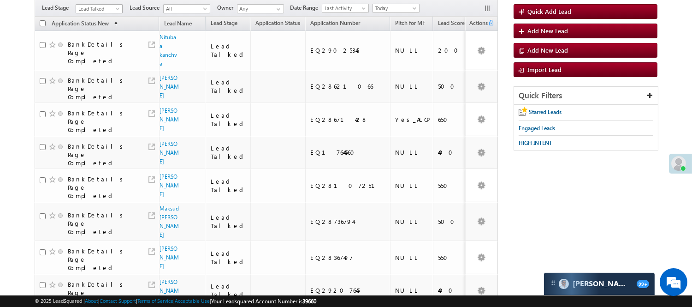
click at [106, 10] on span "Lead Talked" at bounding box center [98, 9] width 44 height 8
click at [97, 45] on link "Lead Called" at bounding box center [99, 41] width 47 height 8
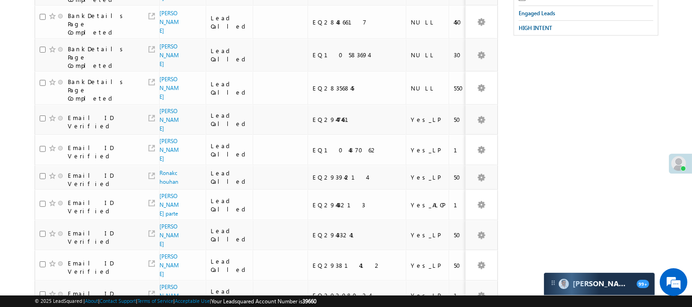
scroll to position [0, 0]
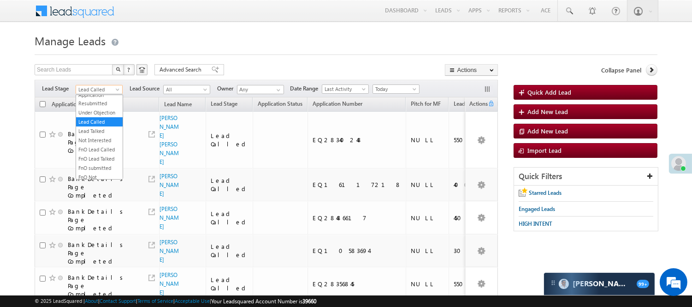
click at [113, 86] on span "Lead Called" at bounding box center [98, 89] width 44 height 8
click at [97, 160] on link "Code Generated" at bounding box center [99, 156] width 47 height 8
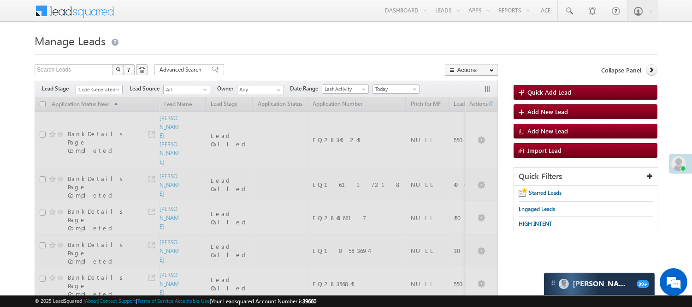
click at [299, 45] on h1 "Manage Leads" at bounding box center [346, 40] width 623 height 18
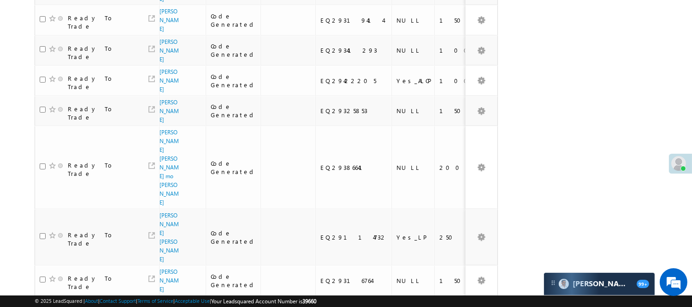
scroll to position [19, 0]
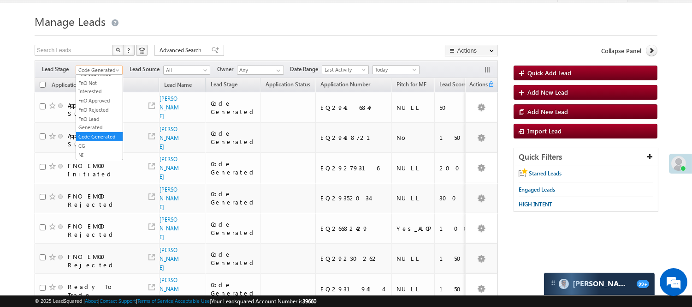
click at [101, 68] on span "Code Generated" at bounding box center [98, 70] width 44 height 8
click at [102, 94] on link "Lead Generated" at bounding box center [99, 89] width 47 height 8
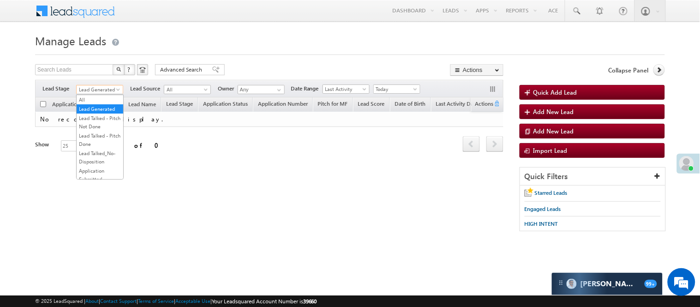
click at [93, 89] on span "Lead Generated" at bounding box center [99, 89] width 44 height 8
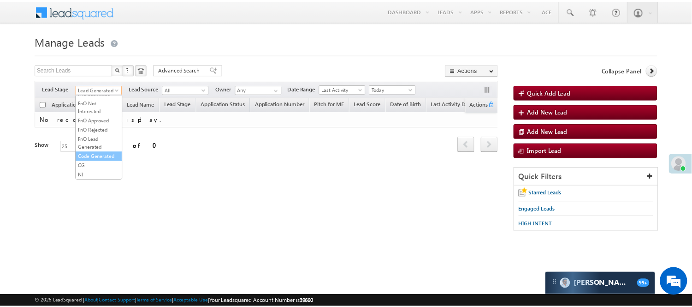
scroll to position [229, 0]
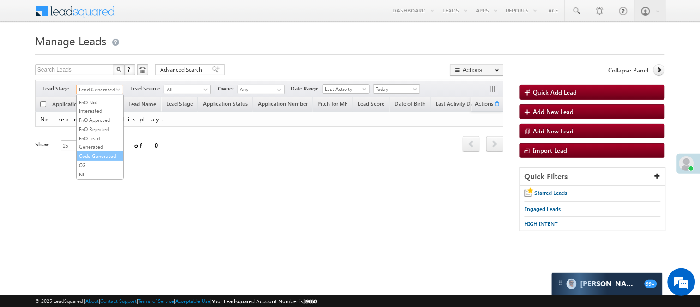
click at [97, 154] on link "Code Generated" at bounding box center [100, 156] width 47 height 8
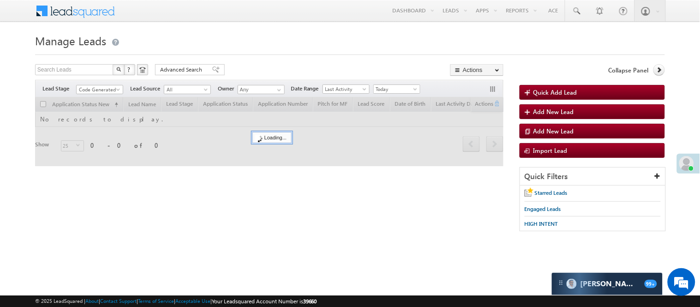
click at [274, 53] on div at bounding box center [350, 52] width 630 height 6
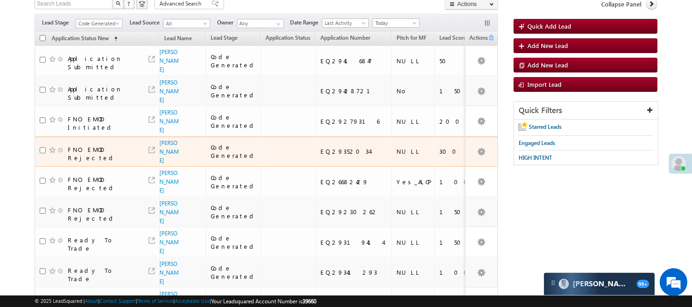
scroll to position [51, 0]
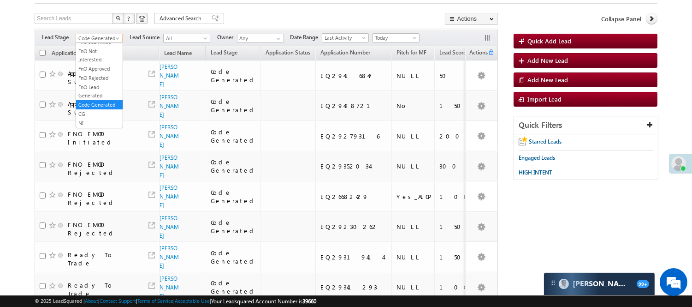
click at [103, 39] on span "Code Generated" at bounding box center [98, 38] width 44 height 8
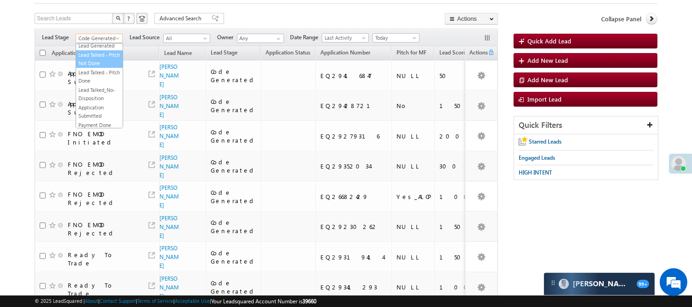
scroll to position [0, 0]
click at [97, 60] on link "Lead Generated" at bounding box center [99, 58] width 47 height 8
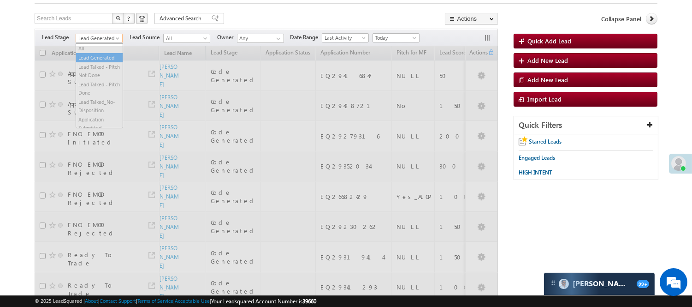
click at [107, 36] on span "Lead Generated" at bounding box center [98, 38] width 44 height 8
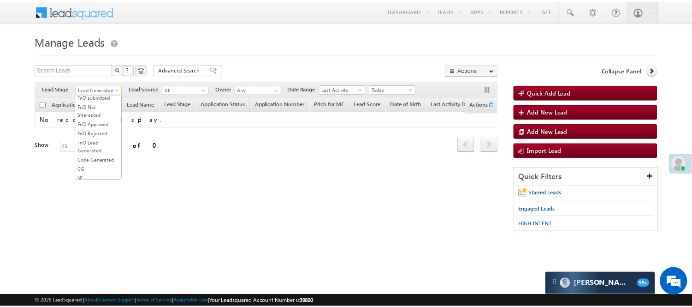
scroll to position [205, 0]
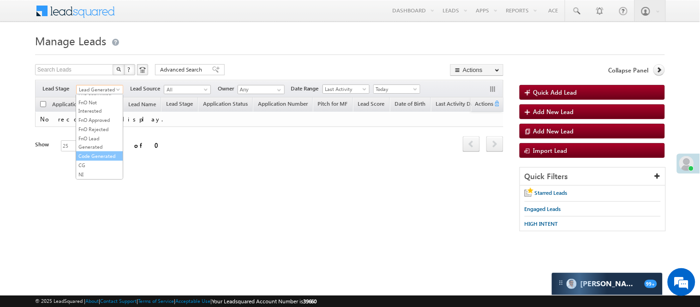
click at [94, 160] on link "Code Generated" at bounding box center [99, 156] width 47 height 8
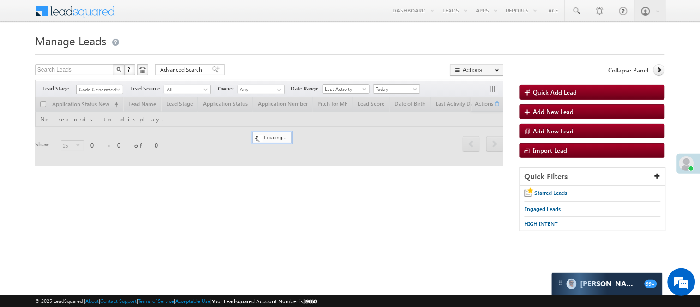
click at [259, 54] on div at bounding box center [350, 52] width 630 height 6
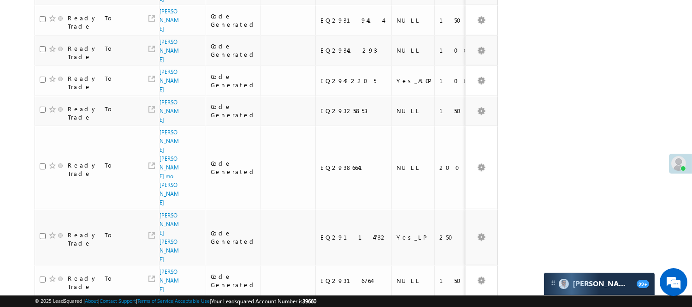
scroll to position [19, 0]
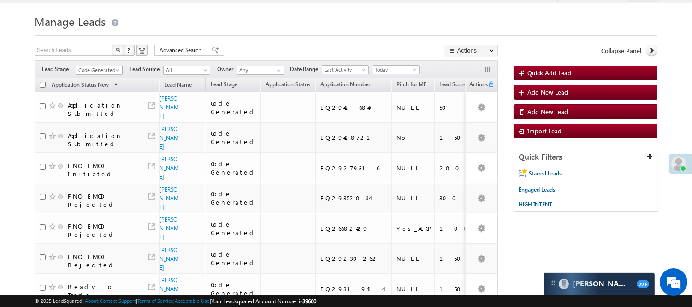
click at [113, 68] on span "Code Generated" at bounding box center [98, 70] width 44 height 8
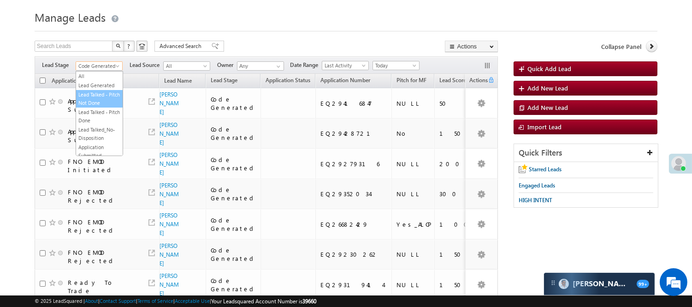
scroll to position [102, 0]
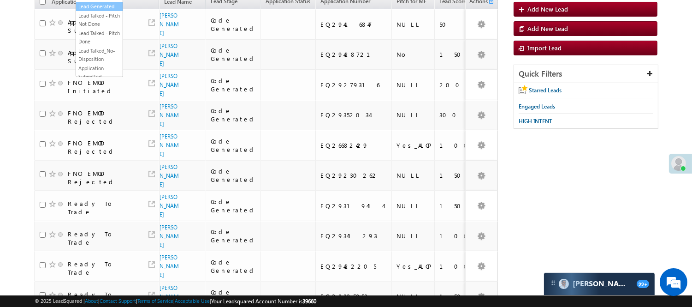
click at [98, 11] on link "Lead Generated" at bounding box center [99, 6] width 47 height 8
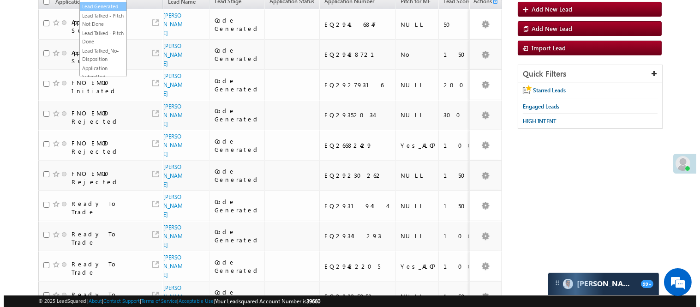
scroll to position [0, 0]
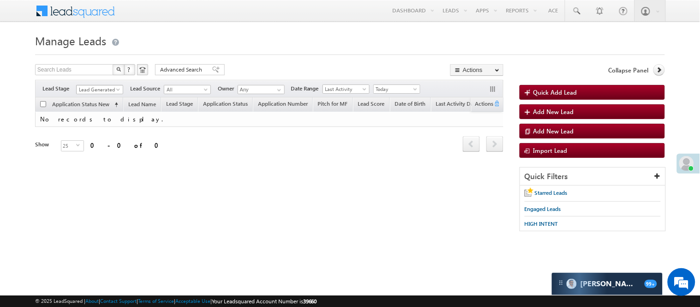
click at [108, 89] on span "Lead Generated" at bounding box center [99, 89] width 44 height 8
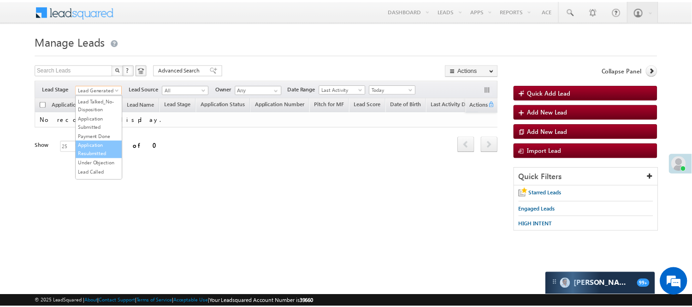
scroll to position [102, 0]
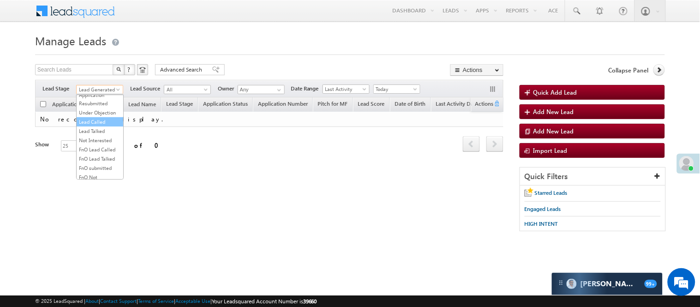
click at [106, 126] on link "Lead Called" at bounding box center [100, 122] width 47 height 8
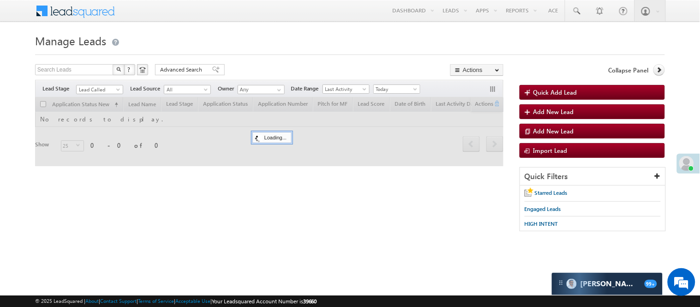
click at [306, 42] on h1 "Manage Leads" at bounding box center [350, 40] width 630 height 18
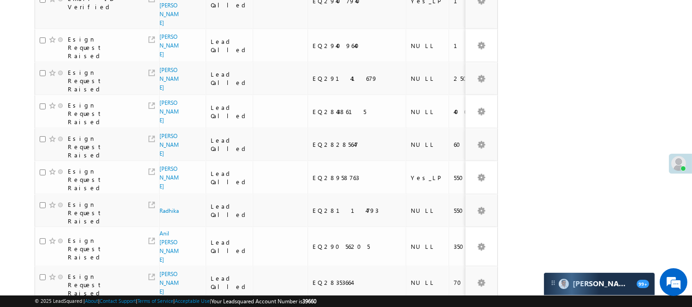
scroll to position [660, 0]
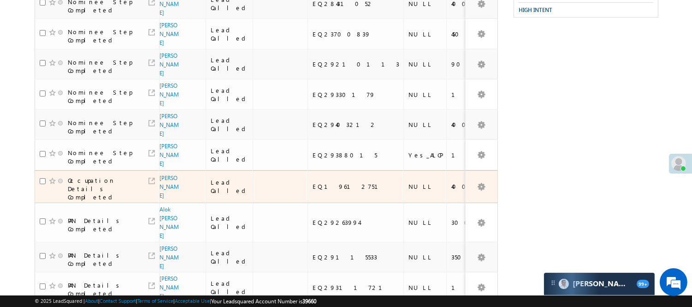
scroll to position [183, 0]
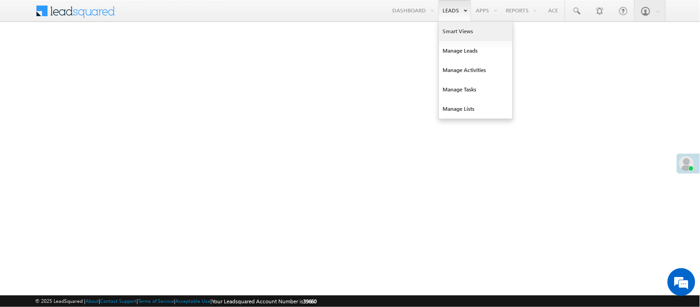
click at [454, 32] on link "Smart Views" at bounding box center [476, 31] width 74 height 19
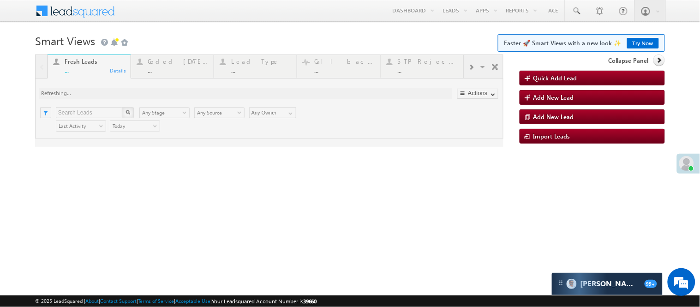
click at [159, 71] on div at bounding box center [269, 100] width 468 height 92
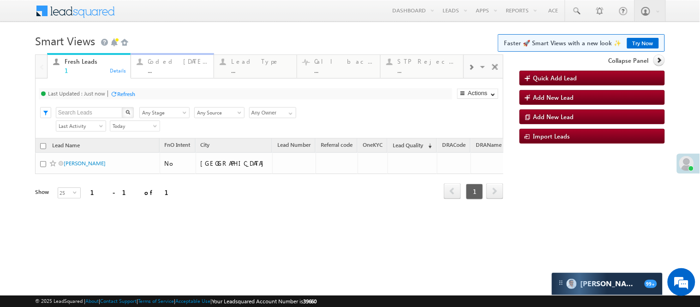
click at [154, 76] on link "Coded [DATE] ... Details" at bounding box center [172, 65] width 83 height 25
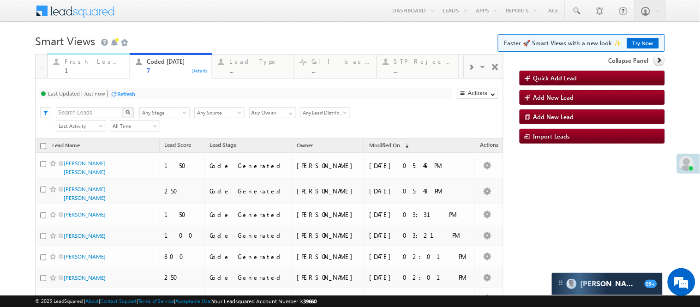
click at [94, 70] on div "1" at bounding box center [94, 70] width 59 height 7
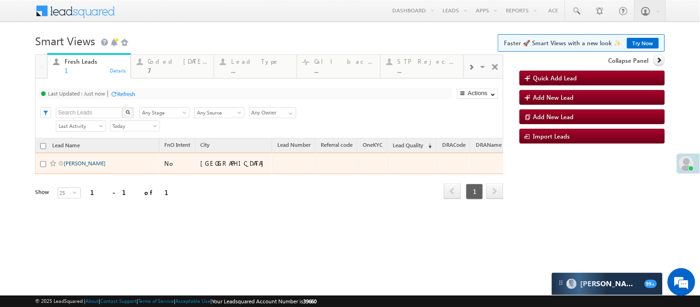
click at [92, 167] on link "[PERSON_NAME]" at bounding box center [85, 163] width 42 height 7
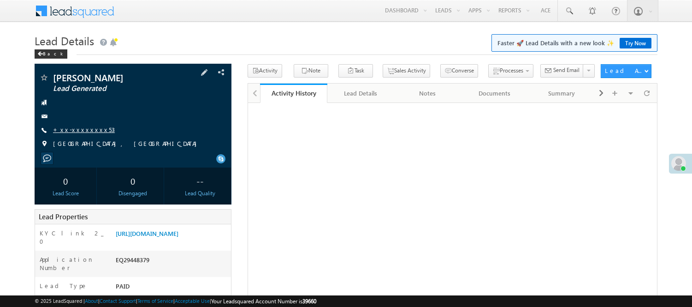
click at [86, 130] on link "+xx-xxxxxxxx53" at bounding box center [84, 129] width 62 height 8
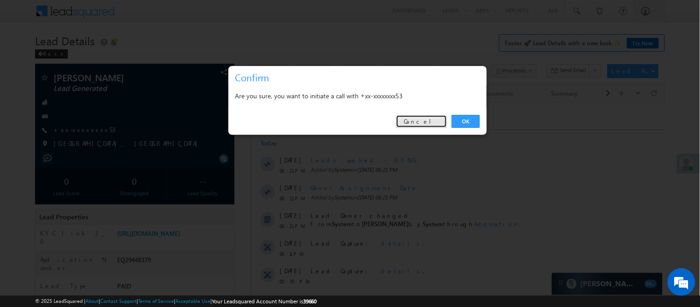
click at [435, 120] on link "Cancel" at bounding box center [421, 121] width 51 height 13
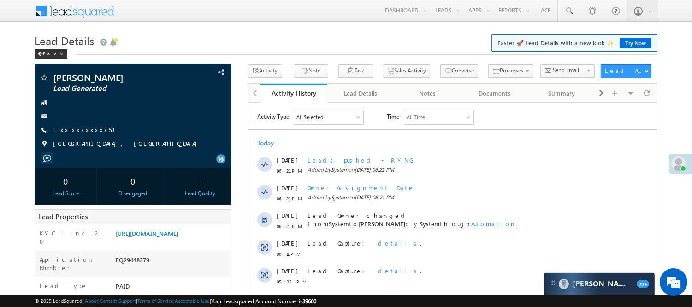
click at [238, 53] on div "Back" at bounding box center [346, 52] width 623 height 6
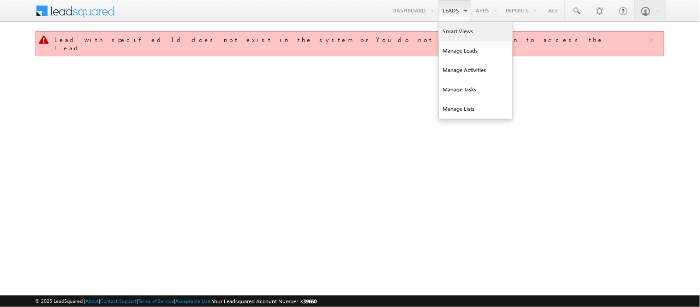
drag, startPoint x: 0, startPoint y: 0, endPoint x: 465, endPoint y: 33, distance: 466.2
click at [465, 33] on link "Smart Views" at bounding box center [476, 31] width 74 height 19
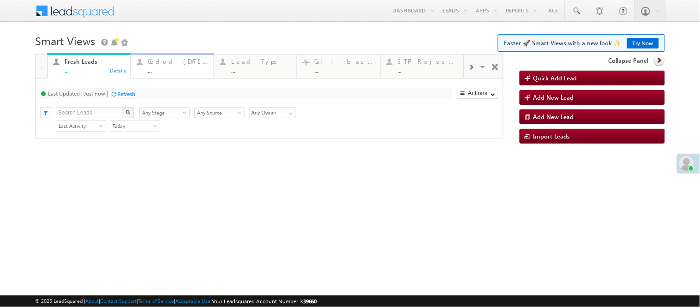
click at [163, 66] on div "Coded [DATE] ..." at bounding box center [178, 65] width 60 height 18
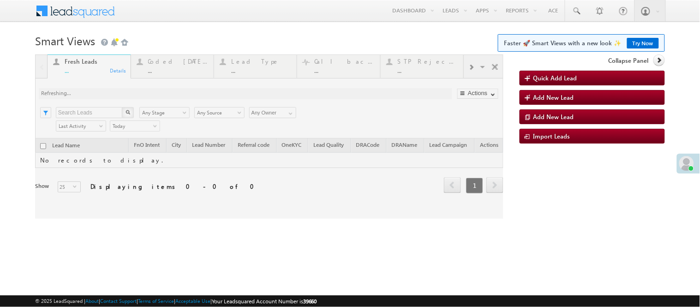
click at [171, 71] on div at bounding box center [269, 136] width 468 height 164
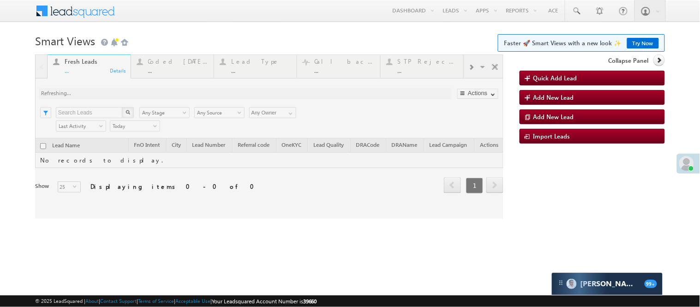
click at [171, 68] on div at bounding box center [269, 136] width 468 height 164
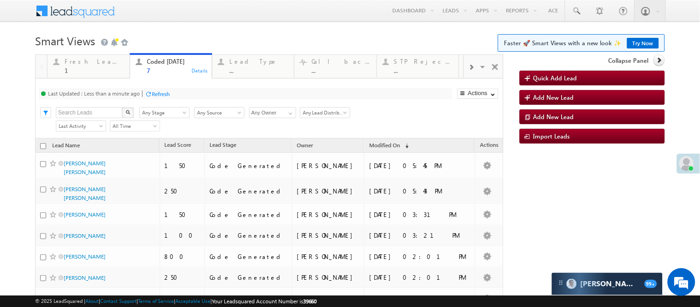
click at [254, 32] on h1 "Smart Views Getting Started Faster 🚀 Smart Views with a new look ✨ Try Now" at bounding box center [350, 40] width 630 height 18
click at [252, 30] on body "Menu Nisha Anand Yadav Nisha .Yada v@ang elbro king. com" at bounding box center [350, 180] width 700 height 360
click at [216, 33] on h1 "Smart Views Getting Started Faster 🚀 Smart Views with a new look ✨ Try Now" at bounding box center [350, 40] width 630 height 18
click at [263, 30] on body "Menu Nisha Anand Yadav Nisha .Yada v@ang elbro king. com" at bounding box center [350, 180] width 700 height 360
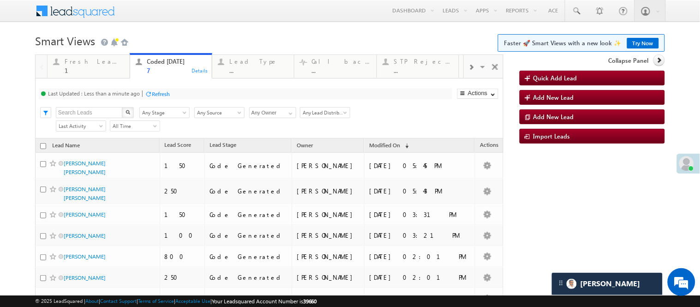
click at [257, 22] on div "Menu Nisha Anand Yadav Nisha .Yada v@ang elbro king. com Angel Broki" at bounding box center [350, 11] width 630 height 23
click at [217, 28] on body "Menu Nisha Anand Yadav Nisha .Yada v@ang elbro king. com" at bounding box center [350, 180] width 700 height 360
click at [635, 40] on link "Try Now" at bounding box center [643, 43] width 32 height 11
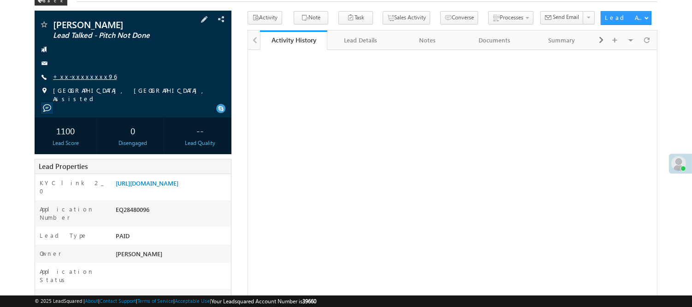
click at [79, 75] on link "+xx-xxxxxxxx96" at bounding box center [85, 76] width 64 height 8
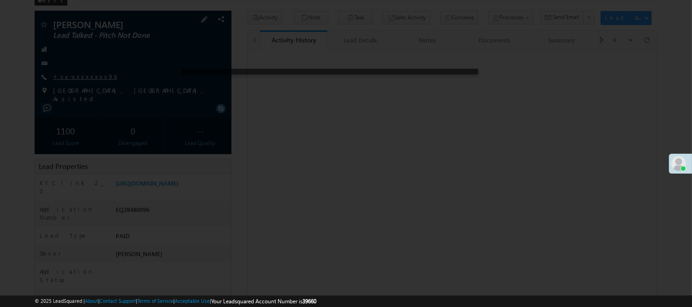
scroll to position [53, 0]
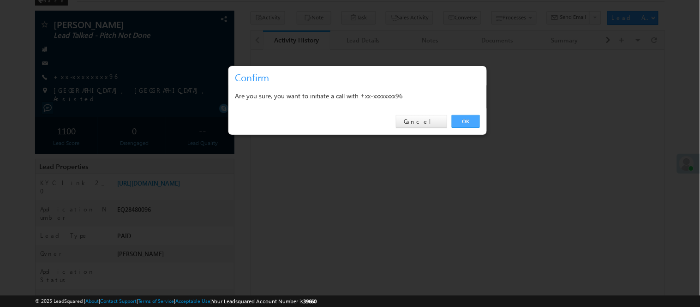
click at [471, 116] on link "OK" at bounding box center [466, 121] width 28 height 13
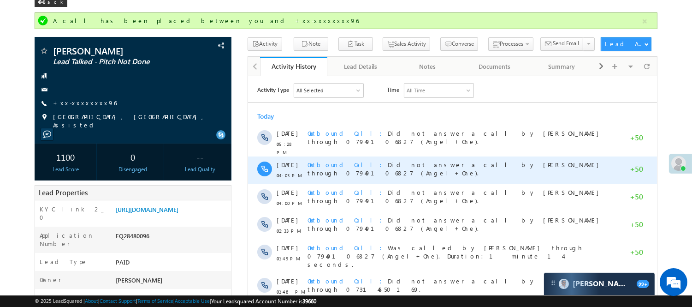
scroll to position [0, 0]
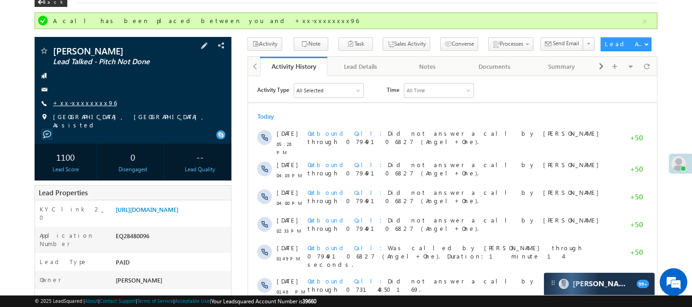
click at [71, 102] on link "+xx-xxxxxxxx96" at bounding box center [85, 103] width 64 height 8
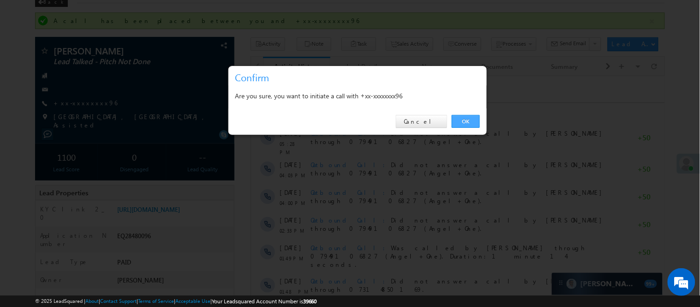
click at [471, 120] on link "OK" at bounding box center [466, 121] width 28 height 13
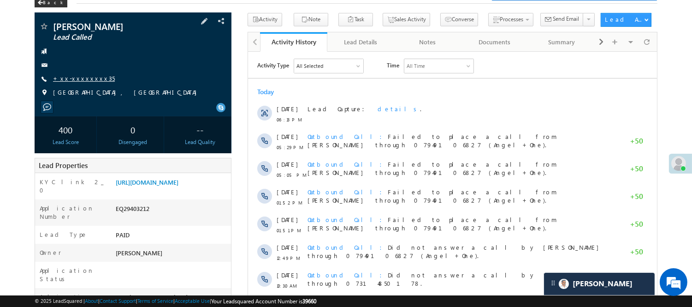
click at [70, 72] on div "[PERSON_NAME] Lead Called +xx-xxxxxxxx35" at bounding box center [133, 62] width 188 height 80
click at [76, 75] on link "+xx-xxxxxxxx35" at bounding box center [84, 78] width 62 height 8
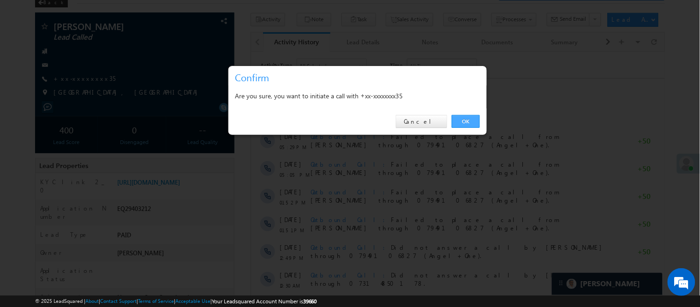
click at [469, 119] on link "OK" at bounding box center [466, 121] width 28 height 13
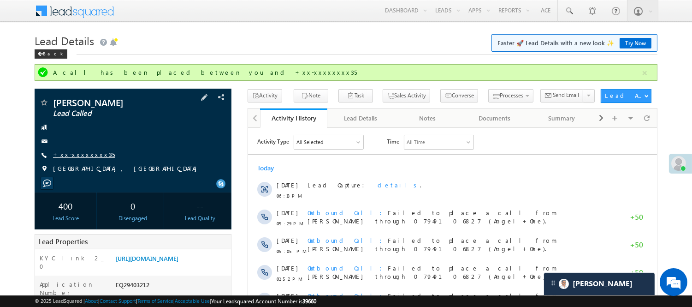
click at [67, 162] on div "[PERSON_NAME] Lead Called +xx-xxxxxxxx35" at bounding box center [133, 138] width 188 height 80
click at [66, 155] on link "+xx-xxxxxxxx35" at bounding box center [84, 154] width 62 height 8
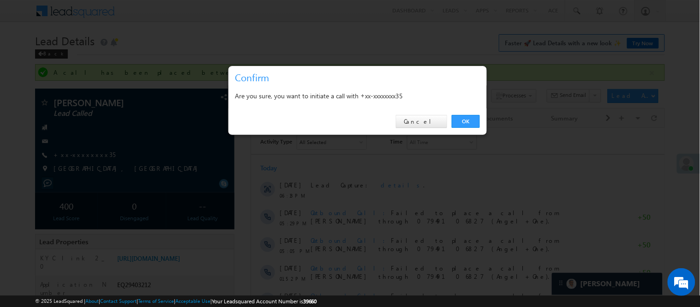
click at [471, 113] on div "OK Cancel" at bounding box center [357, 121] width 258 height 26
click at [471, 122] on link "OK" at bounding box center [466, 121] width 28 height 13
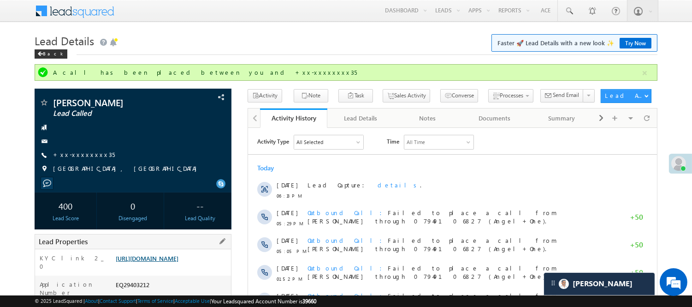
click at [172, 259] on link "[URL][DOMAIN_NAME]" at bounding box center [147, 258] width 63 height 8
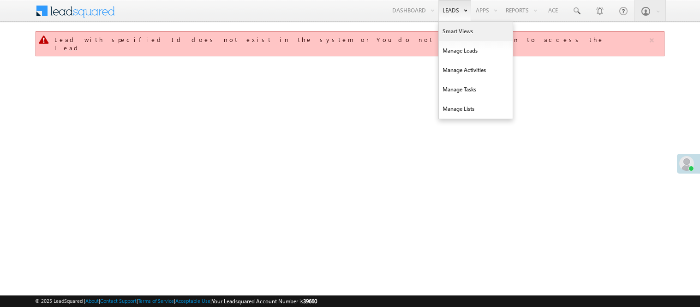
drag, startPoint x: 0, startPoint y: 0, endPoint x: 445, endPoint y: 34, distance: 446.5
click at [445, 34] on link "Smart Views" at bounding box center [476, 31] width 74 height 19
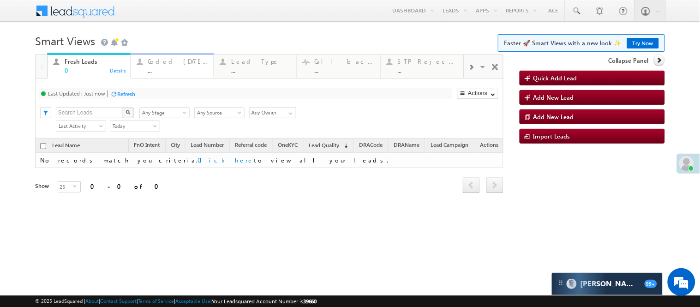
click at [167, 67] on div "..." at bounding box center [178, 70] width 60 height 7
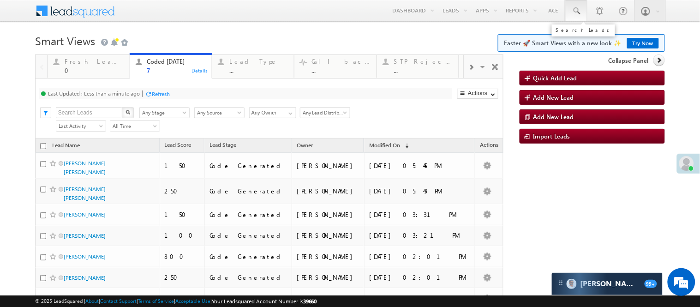
click at [577, 14] on link at bounding box center [576, 10] width 22 height 21
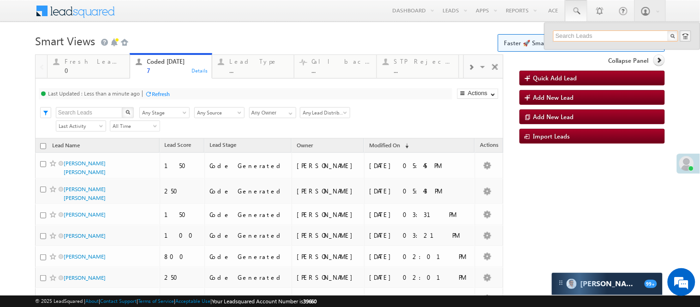
click at [582, 36] on input "text" at bounding box center [615, 35] width 125 height 11
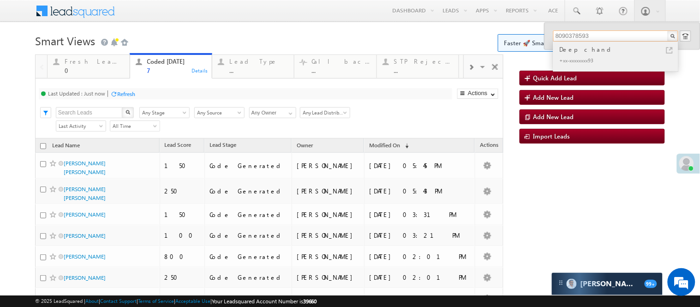
type input "8090378593"
click at [578, 50] on div "Deep chand" at bounding box center [620, 49] width 124 height 10
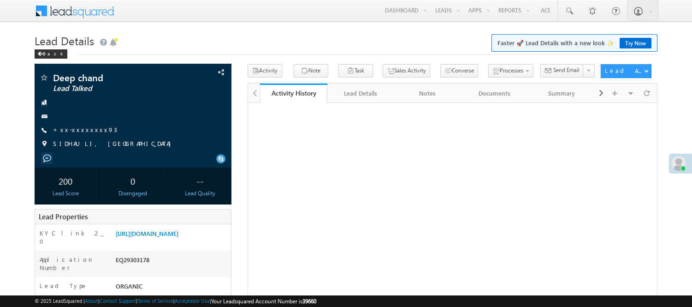
scroll to position [103, 0]
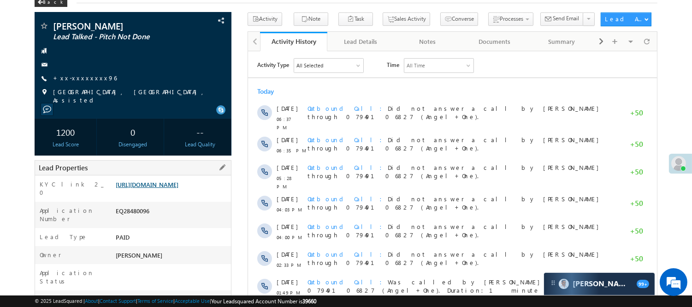
click at [179, 188] on link "https://angelbroking1-pk3em7sa.customui-test.leadsquared.com?leadId=48133cf8-13…" at bounding box center [147, 184] width 63 height 8
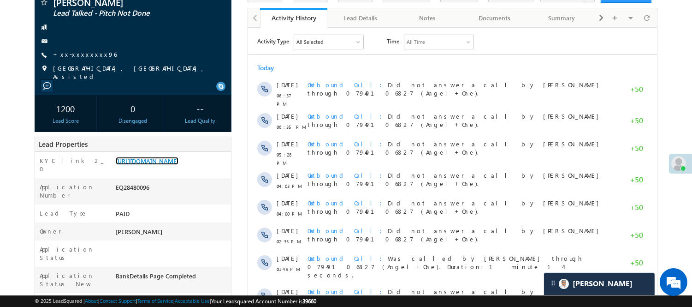
scroll to position [51, 0]
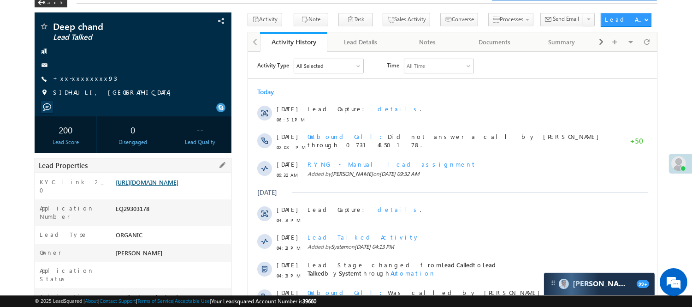
click at [165, 186] on link "[URL][DOMAIN_NAME]" at bounding box center [147, 182] width 63 height 8
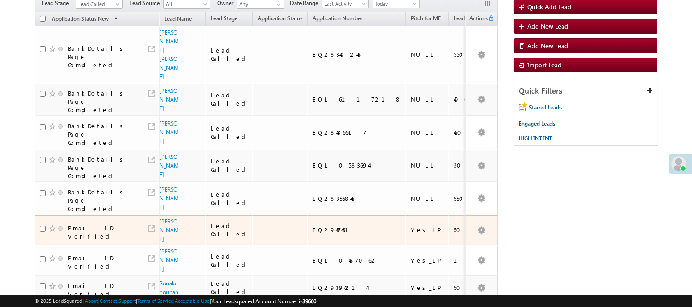
scroll to position [38, 0]
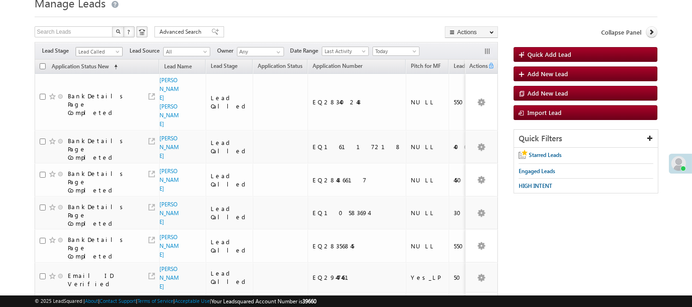
click at [97, 60] on div "Filters Lead Stage Lead Called Lead Called Lead Source All All Owner Any Any Da…" at bounding box center [267, 51] width 464 height 18
click at [97, 56] on link "Lead Called" at bounding box center [99, 51] width 47 height 9
click at [98, 56] on span "Lead Called" at bounding box center [98, 52] width 44 height 8
click at [100, 56] on span "Lead Called" at bounding box center [98, 52] width 44 height 8
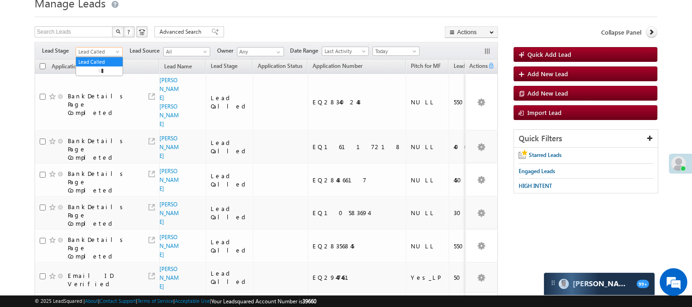
click at [103, 56] on span "Lead Called" at bounding box center [98, 52] width 44 height 8
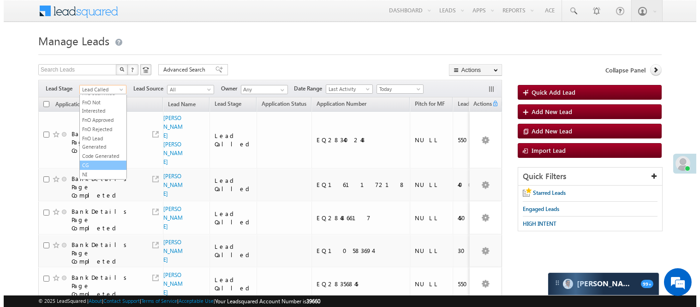
scroll to position [229, 0]
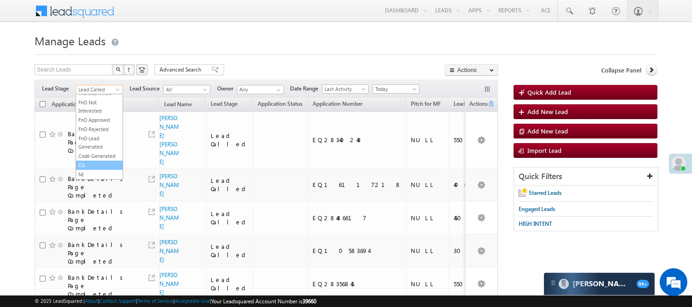
click at [97, 161] on ul "All Lead Generated Lead Talked - Pitch Not Done Lead Talked - Pitch Done Lead T…" at bounding box center [100, 137] width 48 height 85
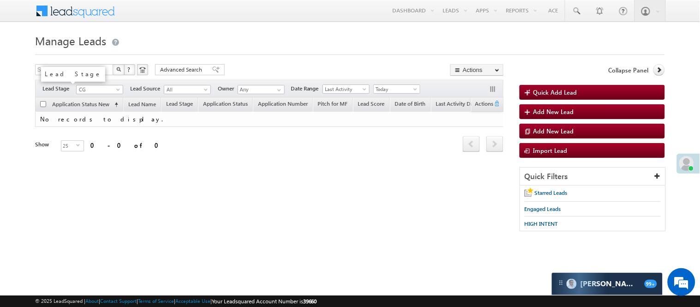
click at [92, 84] on span "CG" at bounding box center [99, 88] width 47 height 8
click at [93, 87] on span "CG" at bounding box center [99, 89] width 44 height 8
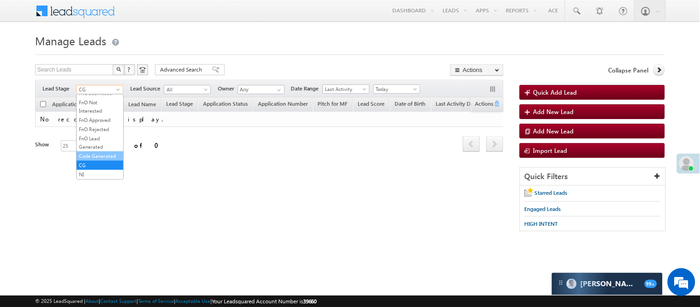
click at [101, 153] on link "Code Generated" at bounding box center [100, 156] width 47 height 8
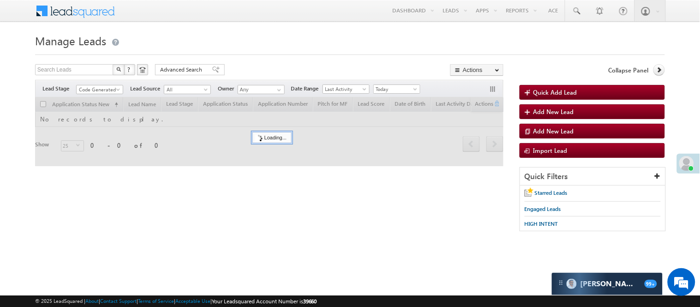
click at [337, 53] on div at bounding box center [350, 52] width 630 height 6
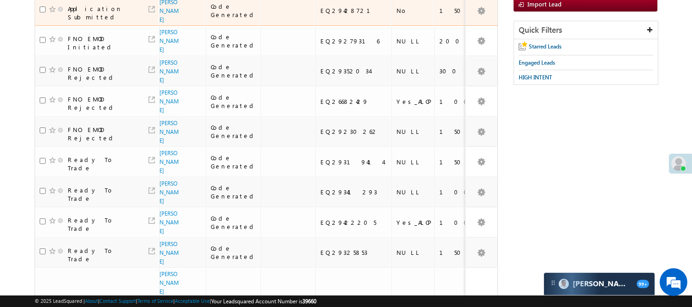
scroll to position [0, 0]
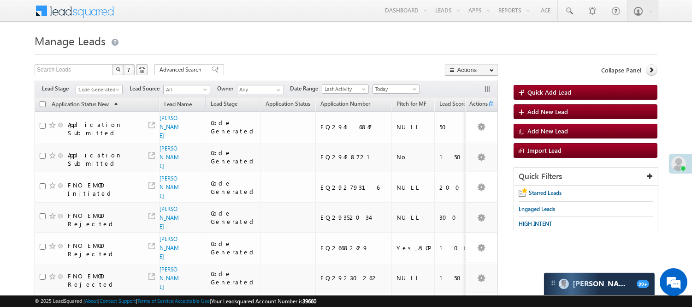
click at [109, 91] on span "Code Generated" at bounding box center [98, 89] width 44 height 8
click at [95, 111] on link "Lead Generated" at bounding box center [99, 109] width 47 height 8
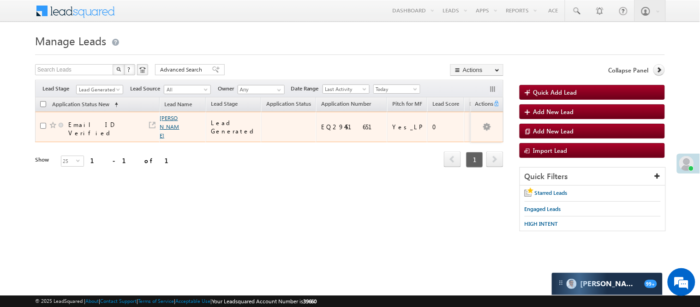
click at [165, 118] on link "Mrinal Maity" at bounding box center [169, 126] width 19 height 24
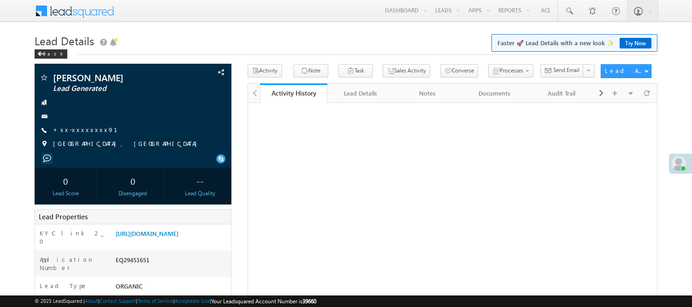
click at [77, 128] on link "+xx-xxxxxxxx91" at bounding box center [91, 129] width 76 height 8
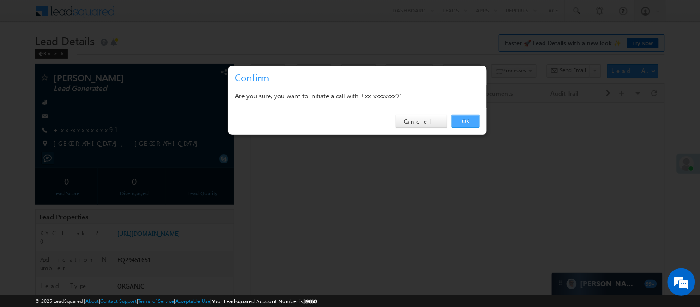
click at [467, 118] on link "OK" at bounding box center [466, 121] width 28 height 13
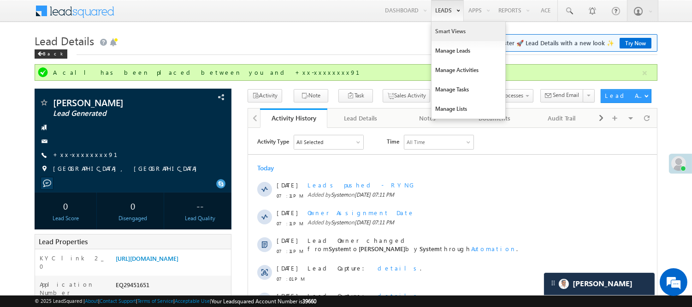
click at [438, 30] on link "Smart Views" at bounding box center [469, 31] width 74 height 19
click at [439, 30] on link "Smart Views" at bounding box center [469, 31] width 74 height 19
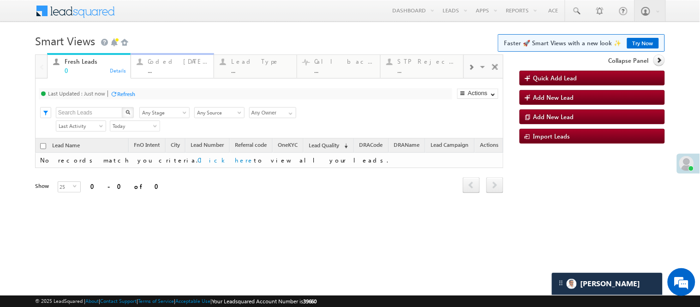
click at [173, 67] on div "..." at bounding box center [178, 70] width 60 height 7
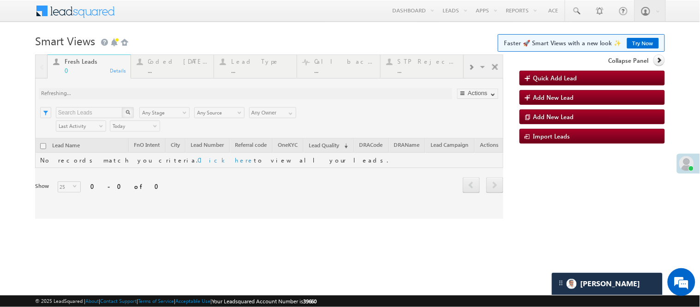
click at [172, 66] on div at bounding box center [269, 136] width 468 height 164
click at [180, 67] on div at bounding box center [269, 136] width 468 height 164
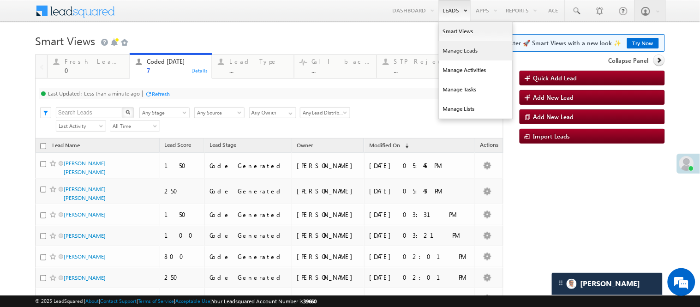
click at [445, 49] on link "Manage Leads" at bounding box center [476, 50] width 74 height 19
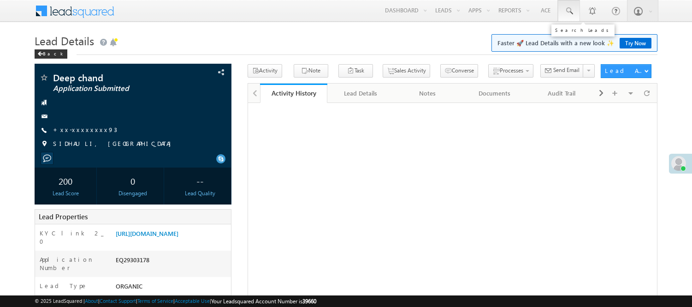
click at [570, 12] on span at bounding box center [569, 10] width 9 height 9
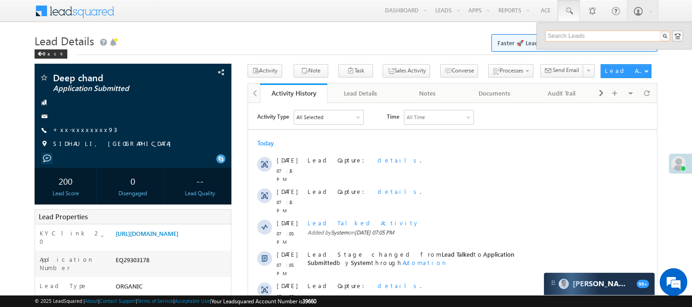
click at [593, 34] on input "text" at bounding box center [608, 35] width 125 height 11
paste input "EQ28157670"
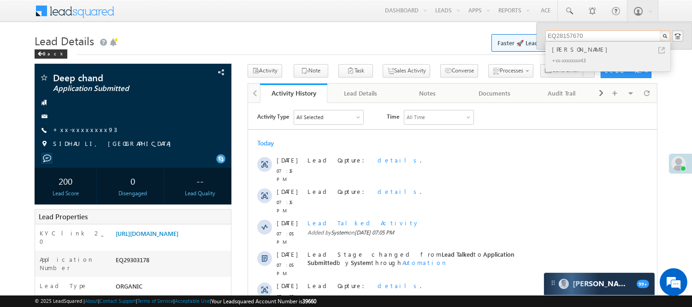
type input "EQ28157670"
click at [582, 53] on div "Akash Tidke" at bounding box center [612, 49] width 124 height 10
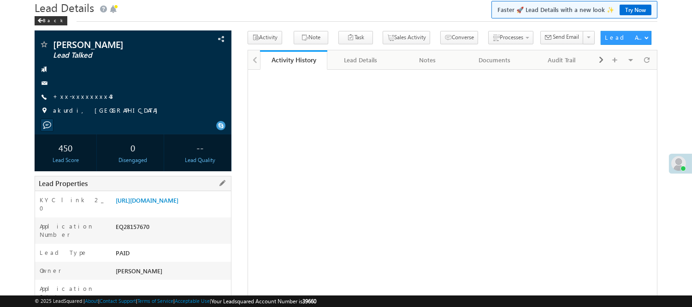
scroll to position [52, 0]
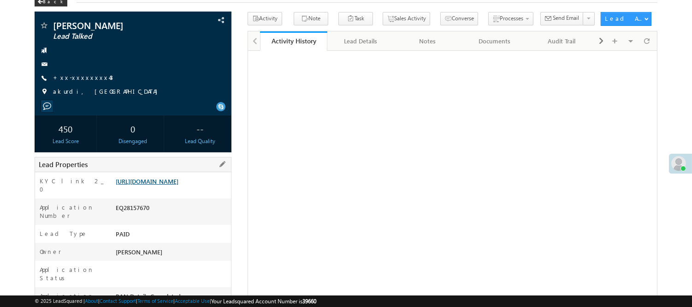
click at [141, 185] on link "[URL][DOMAIN_NAME]" at bounding box center [147, 181] width 63 height 8
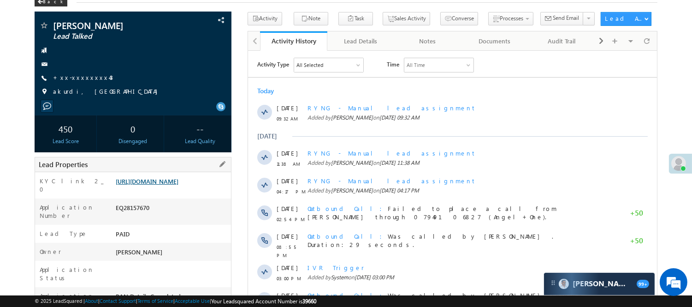
scroll to position [0, 0]
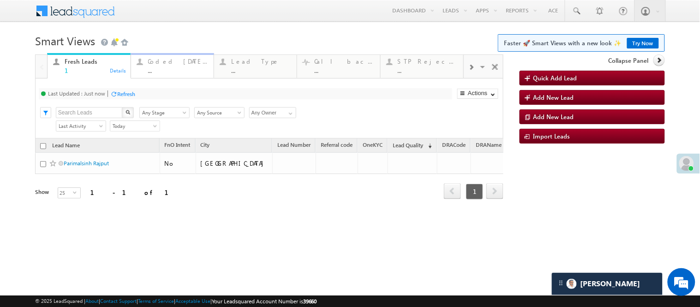
drag, startPoint x: 0, startPoint y: 0, endPoint x: 161, endPoint y: 70, distance: 176.0
click at [161, 70] on div "..." at bounding box center [178, 70] width 60 height 7
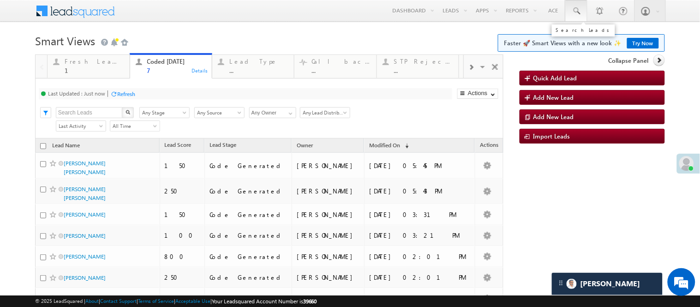
click at [572, 16] on link at bounding box center [576, 10] width 22 height 21
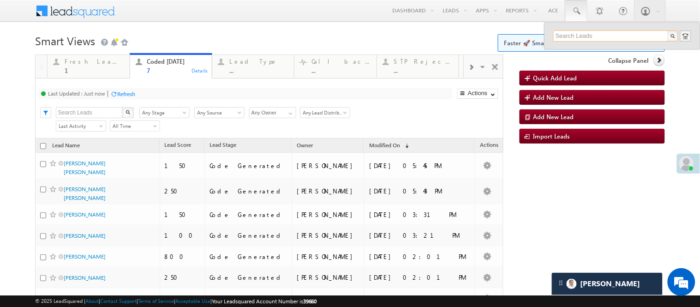
click at [582, 34] on input "text" at bounding box center [615, 35] width 125 height 11
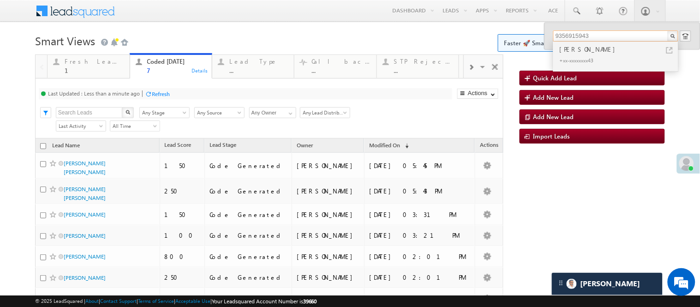
drag, startPoint x: 588, startPoint y: 35, endPoint x: 508, endPoint y: 21, distance: 81.1
click at [509, 21] on div "Menu Nisha Anand Yadav Nisha .Yada v@ang elbro king. com" at bounding box center [350, 11] width 700 height 23
type input "9851665974"
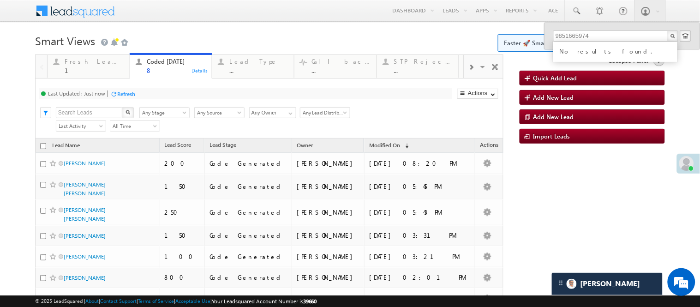
click at [247, 21] on div "Menu Nisha Anand Yadav Nisha .Yada v@ang elbro king. com Angel Broki" at bounding box center [350, 11] width 630 height 23
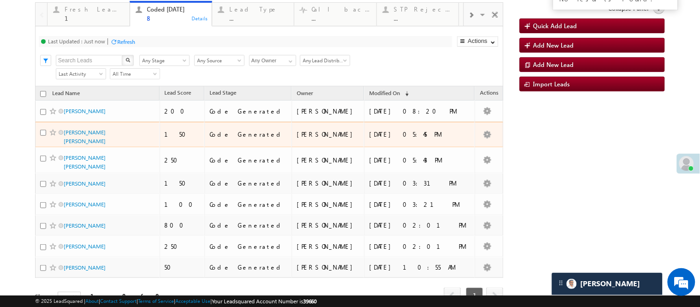
scroll to position [14, 0]
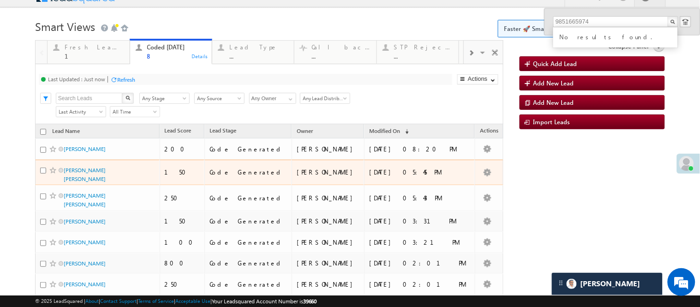
click at [209, 18] on h1 "Smart Views Getting Started Faster 🚀 Smart Views with a new look ✨ Try Now" at bounding box center [350, 26] width 630 height 18
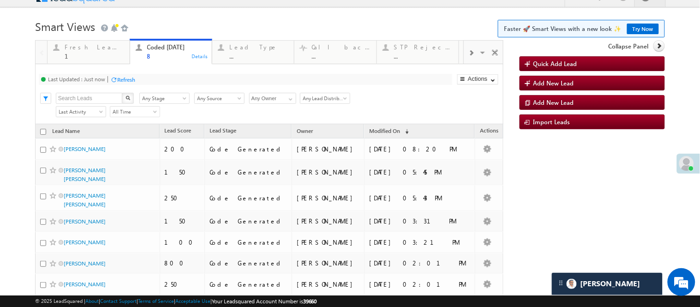
click at [204, 28] on h1 "Smart Views Getting Started Faster 🚀 Smart Views with a new look ✨ Try Now" at bounding box center [350, 26] width 630 height 18
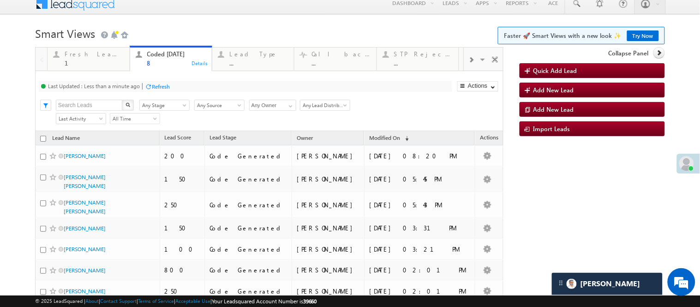
scroll to position [0, 0]
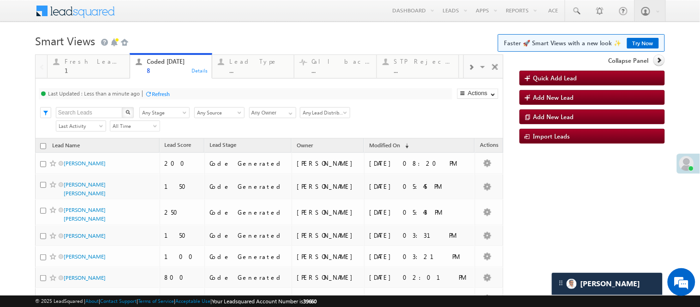
click at [172, 35] on h1 "Smart Views Getting Started Faster 🚀 Smart Views with a new look ✨ Try Now" at bounding box center [350, 40] width 630 height 18
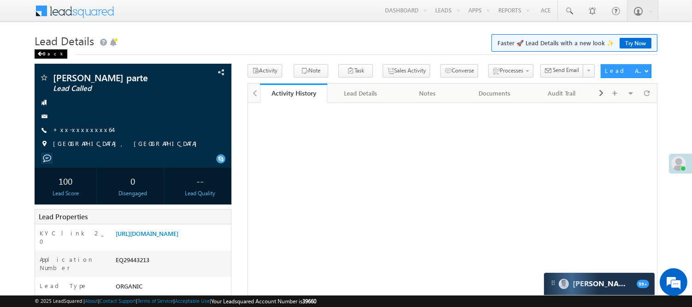
click at [47, 53] on div "Back" at bounding box center [51, 53] width 33 height 9
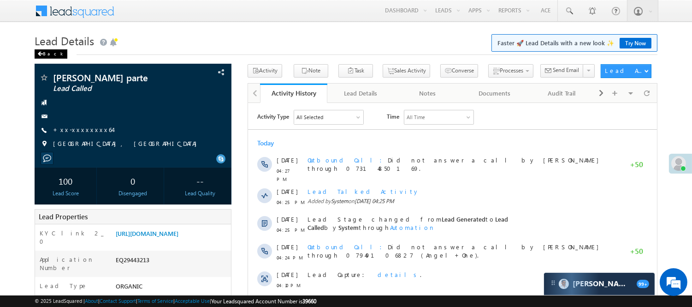
click at [51, 53] on div "Back" at bounding box center [51, 53] width 33 height 9
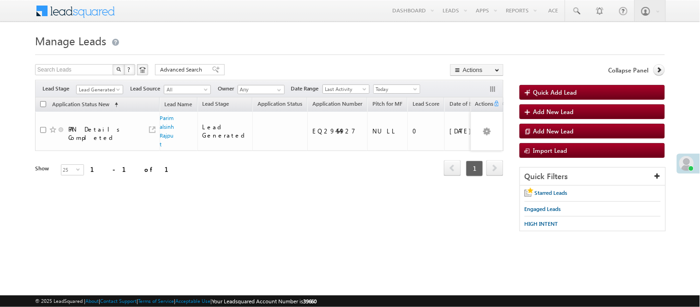
click at [110, 89] on span "Lead Generated" at bounding box center [99, 89] width 44 height 8
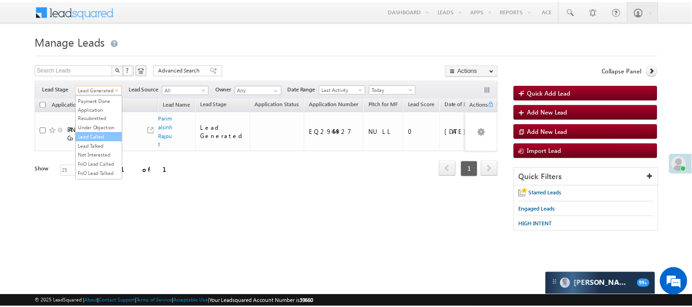
scroll to position [102, 0]
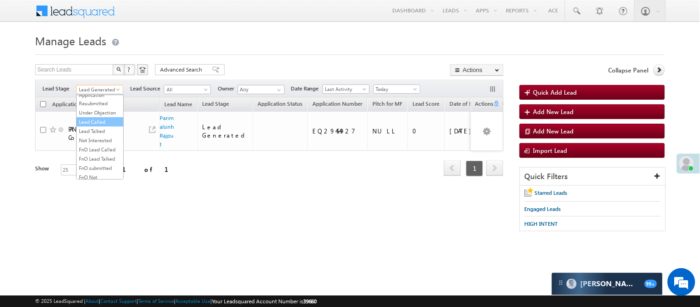
click at [109, 126] on link "Lead Called" at bounding box center [100, 122] width 47 height 8
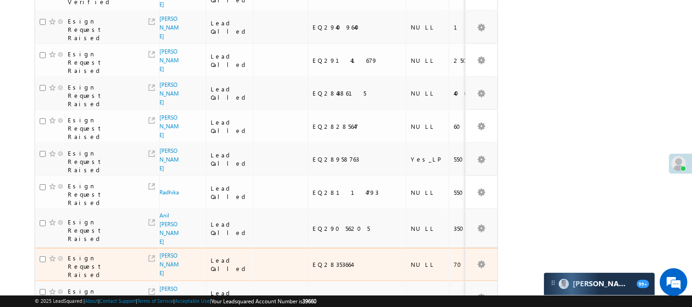
scroll to position [615, 0]
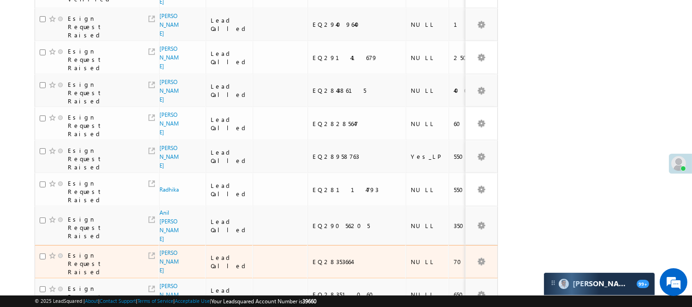
click at [320, 257] on div "EQ28353664" at bounding box center [357, 261] width 89 height 8
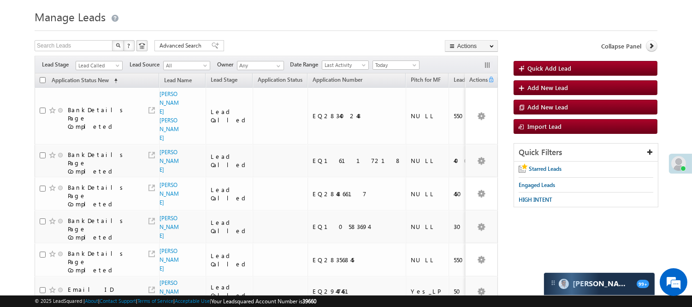
scroll to position [0, 0]
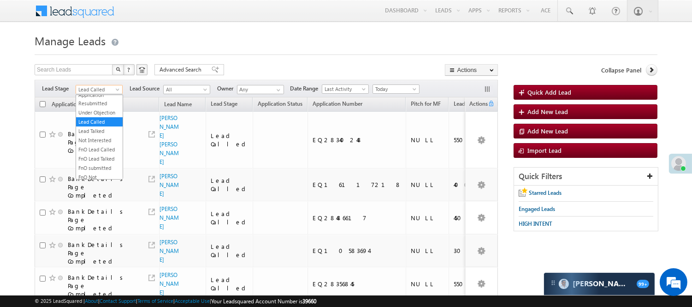
drag, startPoint x: 119, startPoint y: 89, endPoint x: 110, endPoint y: 102, distance: 16.3
click at [119, 88] on span at bounding box center [118, 91] width 7 height 7
click at [97, 113] on link "Lead Generated" at bounding box center [99, 109] width 47 height 8
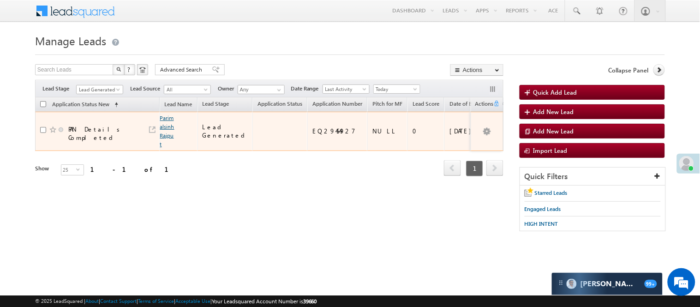
click at [165, 118] on link "Parimalsinh Rajput" at bounding box center [167, 130] width 14 height 33
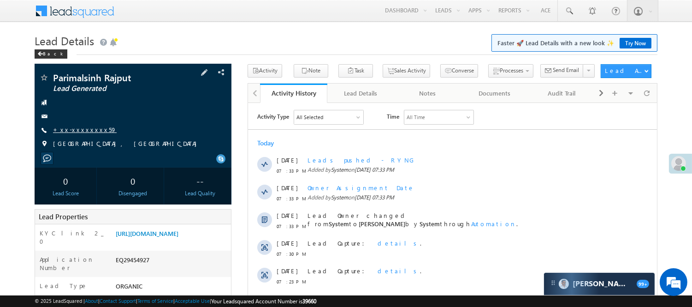
click at [78, 131] on link "+xx-xxxxxxxx59" at bounding box center [85, 129] width 64 height 8
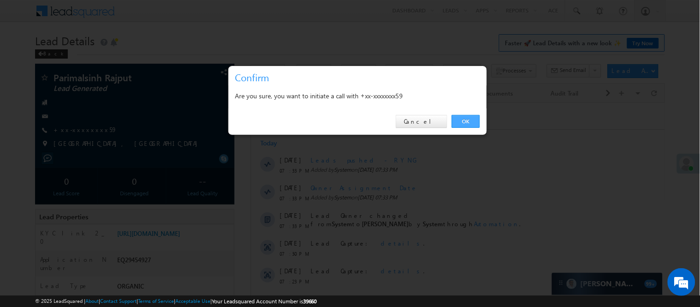
click at [462, 119] on link "OK" at bounding box center [466, 121] width 28 height 13
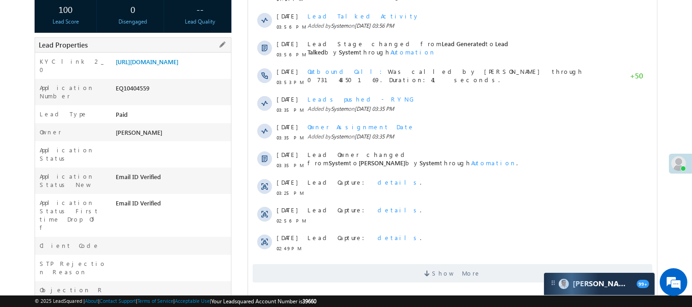
scroll to position [102, 0]
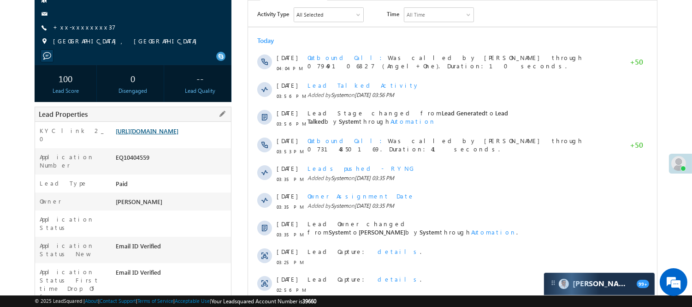
drag, startPoint x: 247, startPoint y: 2, endPoint x: 184, endPoint y: 140, distance: 151.9
click at [179, 135] on link "[URL][DOMAIN_NAME]" at bounding box center [147, 131] width 63 height 8
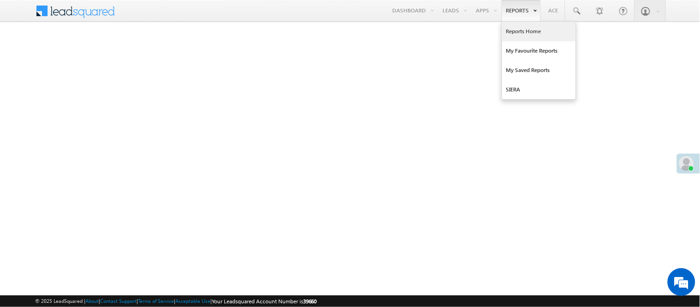
click at [518, 33] on link "Reports Home" at bounding box center [539, 31] width 74 height 19
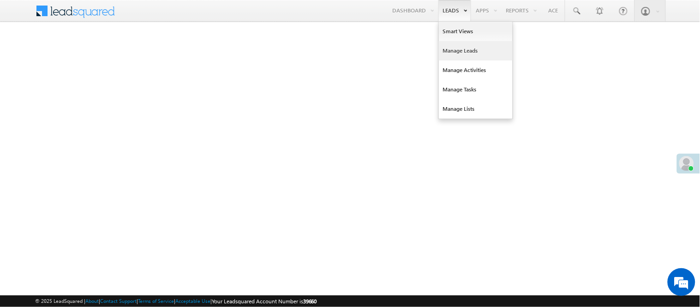
click at [460, 52] on link "Manage Leads" at bounding box center [476, 50] width 74 height 19
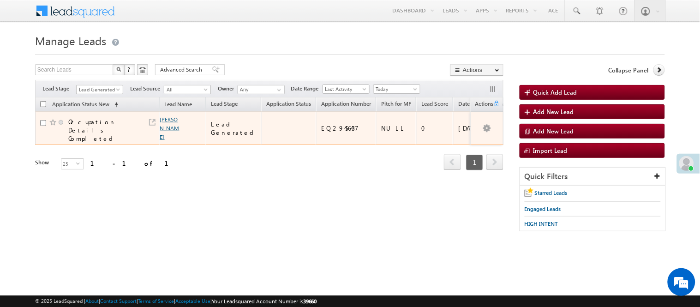
click at [164, 119] on link "[PERSON_NAME]" at bounding box center [169, 128] width 19 height 24
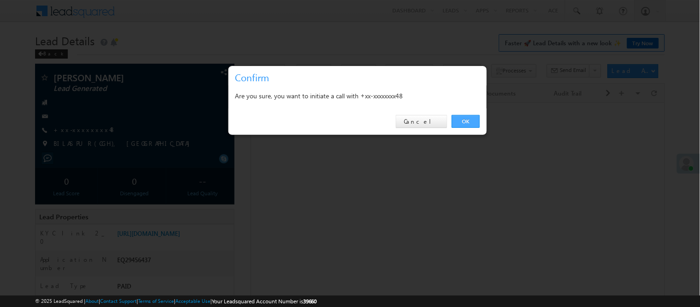
click at [458, 125] on link "OK" at bounding box center [466, 121] width 28 height 13
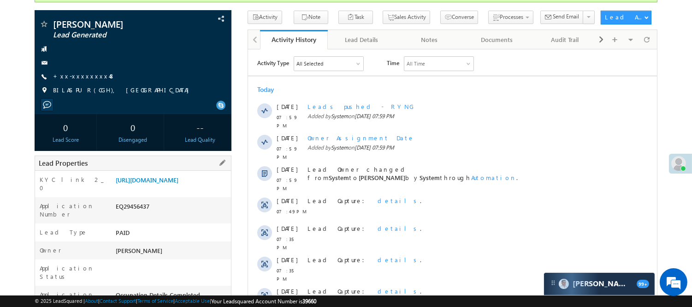
scroll to position [102, 0]
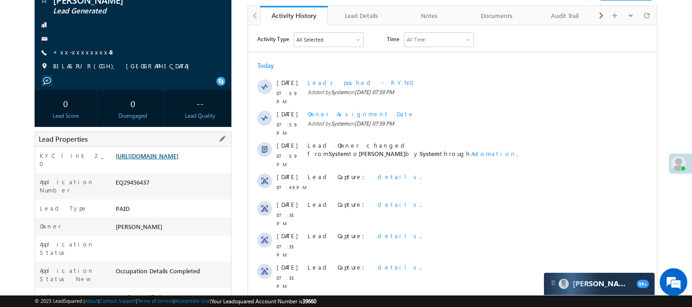
click at [163, 160] on link "https://angelbroking1-pk3em7sa.customui-test.leadsquared.com?leadId=52e1d001-bb…" at bounding box center [147, 156] width 63 height 8
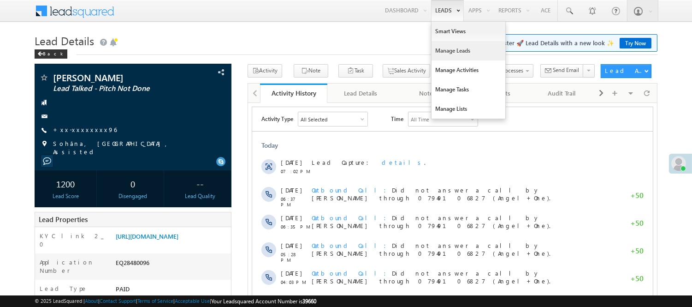
click at [453, 43] on link "Manage Leads" at bounding box center [469, 50] width 74 height 19
click at [454, 47] on link "Manage Leads" at bounding box center [469, 50] width 74 height 19
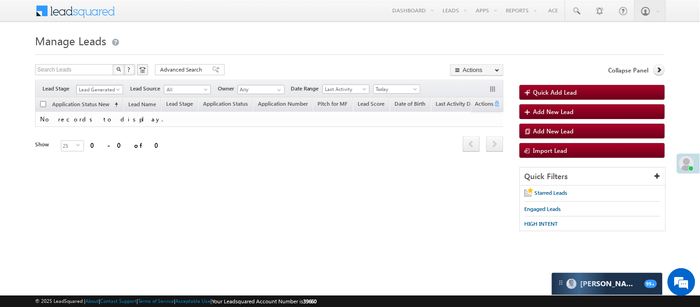
click at [105, 85] on span "Lead Generated" at bounding box center [99, 89] width 44 height 8
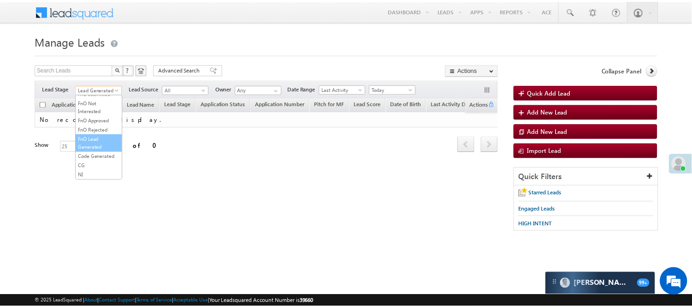
scroll to position [229, 0]
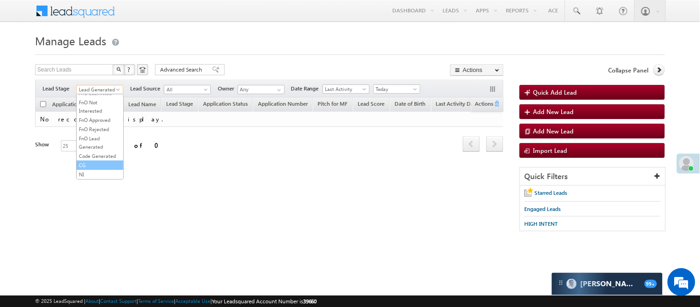
click at [95, 153] on link "Code Generated" at bounding box center [100, 156] width 47 height 8
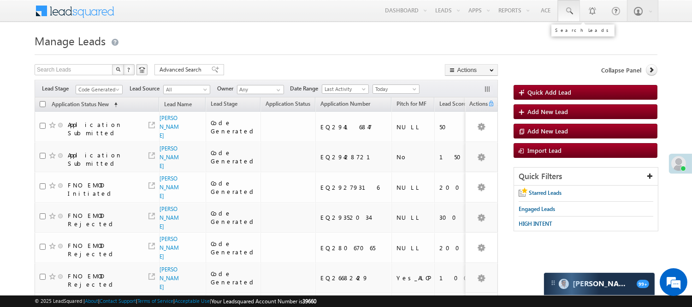
click at [571, 11] on span at bounding box center [569, 10] width 9 height 9
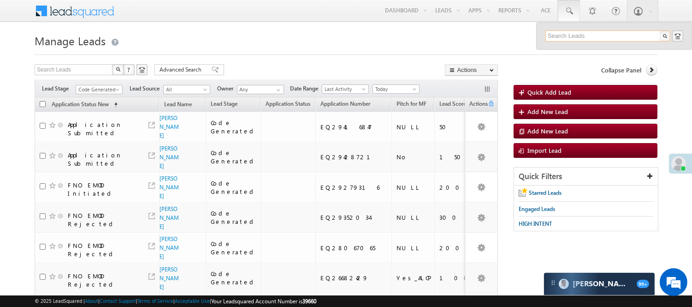
click at [591, 37] on input "text" at bounding box center [608, 35] width 125 height 11
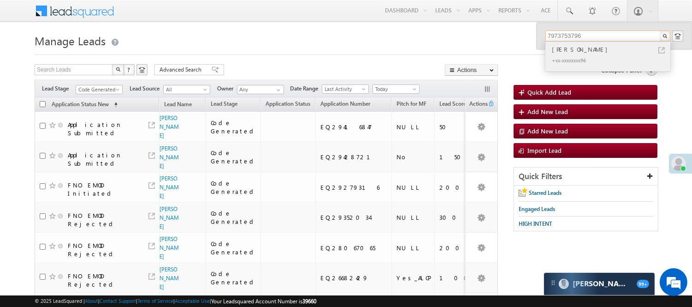
type input "7973753796"
click at [570, 56] on div "+xx-xxxxxxxx96" at bounding box center [612, 59] width 124 height 11
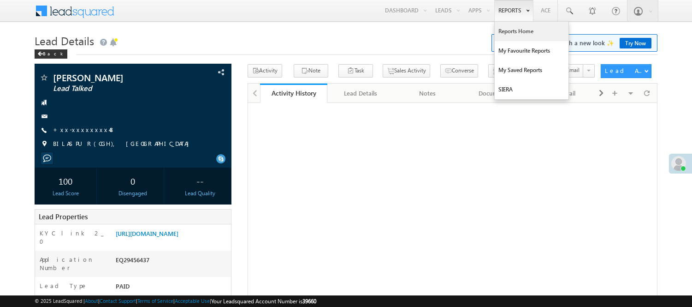
scroll to position [1, 0]
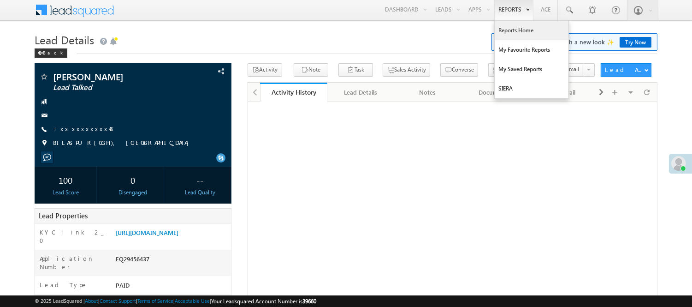
click at [519, 30] on link "Reports Home" at bounding box center [532, 30] width 74 height 19
